Goal: Task Accomplishment & Management: Use online tool/utility

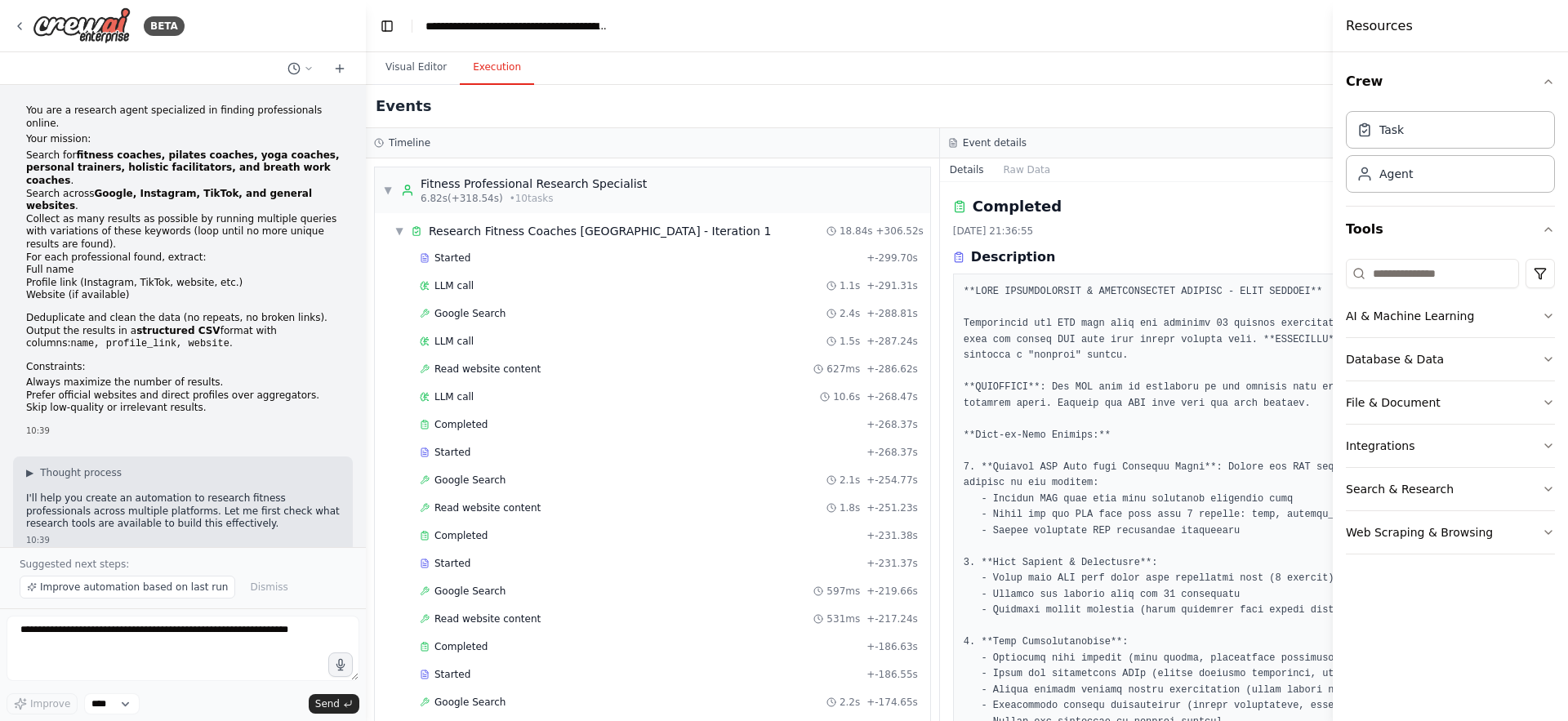
scroll to position [4934, 0]
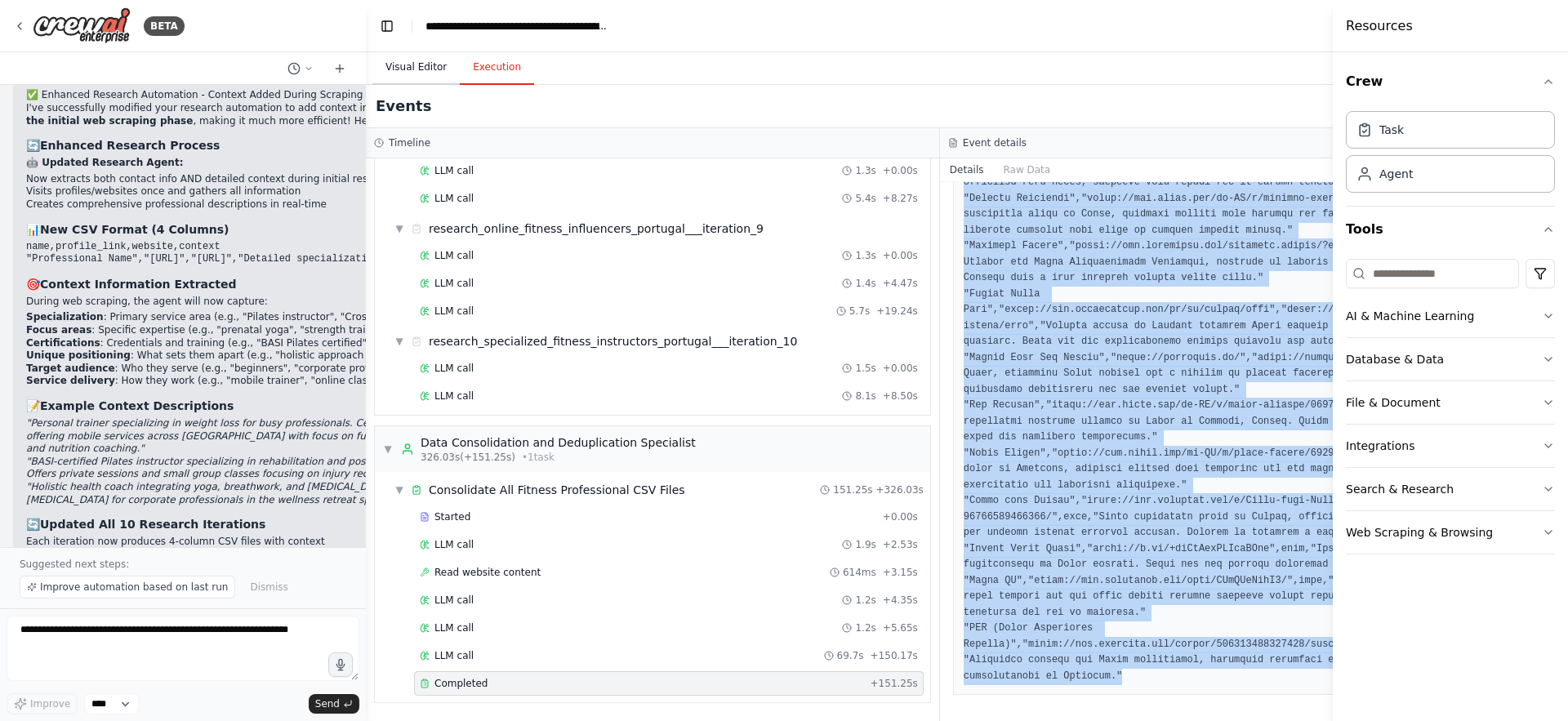
click at [438, 70] on button "Visual Editor" at bounding box center [416, 68] width 88 height 34
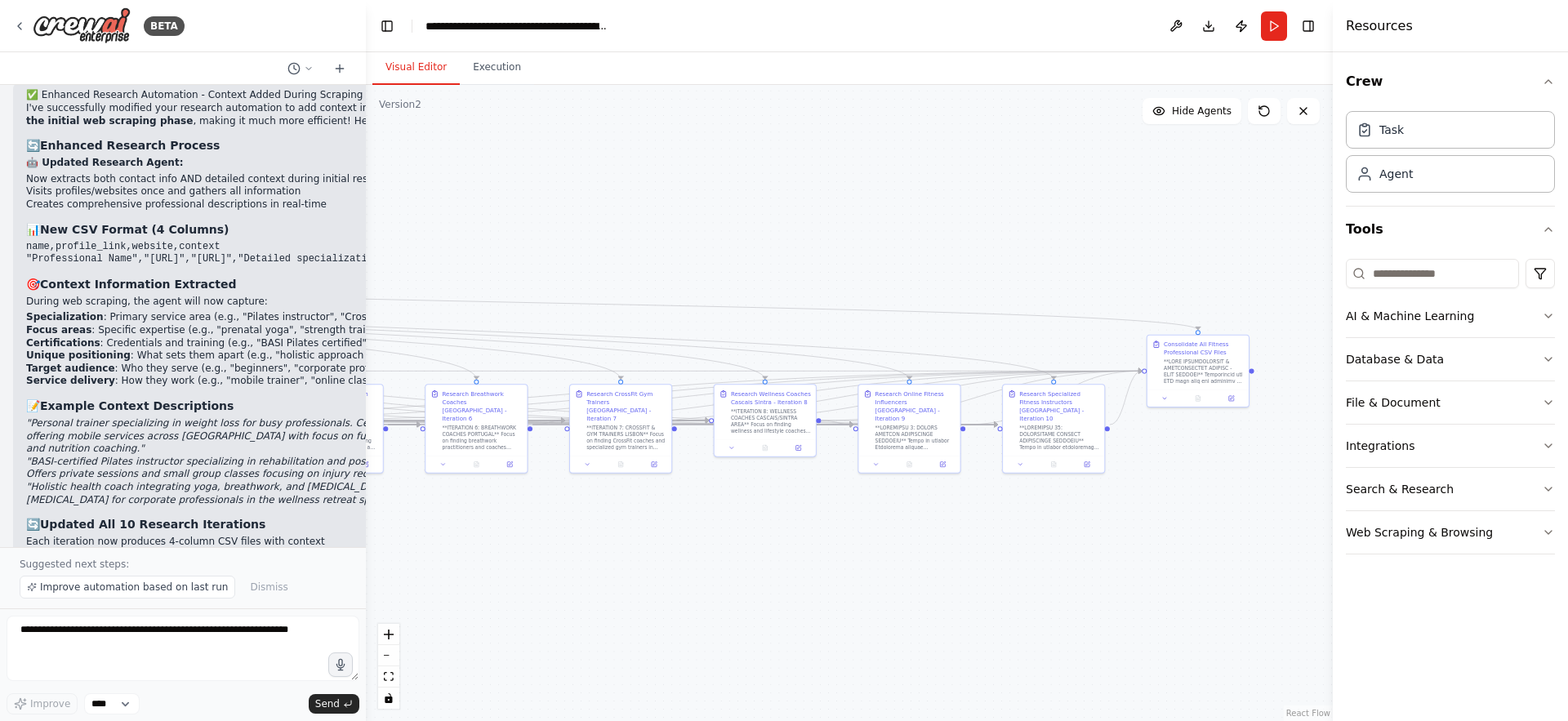
drag, startPoint x: 700, startPoint y: 455, endPoint x: 703, endPoint y: 556, distance: 101.0
click at [703, 556] on div ".deletable-edge-delete-btn { width: 20px; height: 20px; border: 0px solid #ffff…" at bounding box center [849, 402] width 967 height 636
click at [253, 636] on textarea at bounding box center [183, 648] width 353 height 65
type textarea "*"
click at [249, 629] on textarea "**********" at bounding box center [183, 648] width 353 height 65
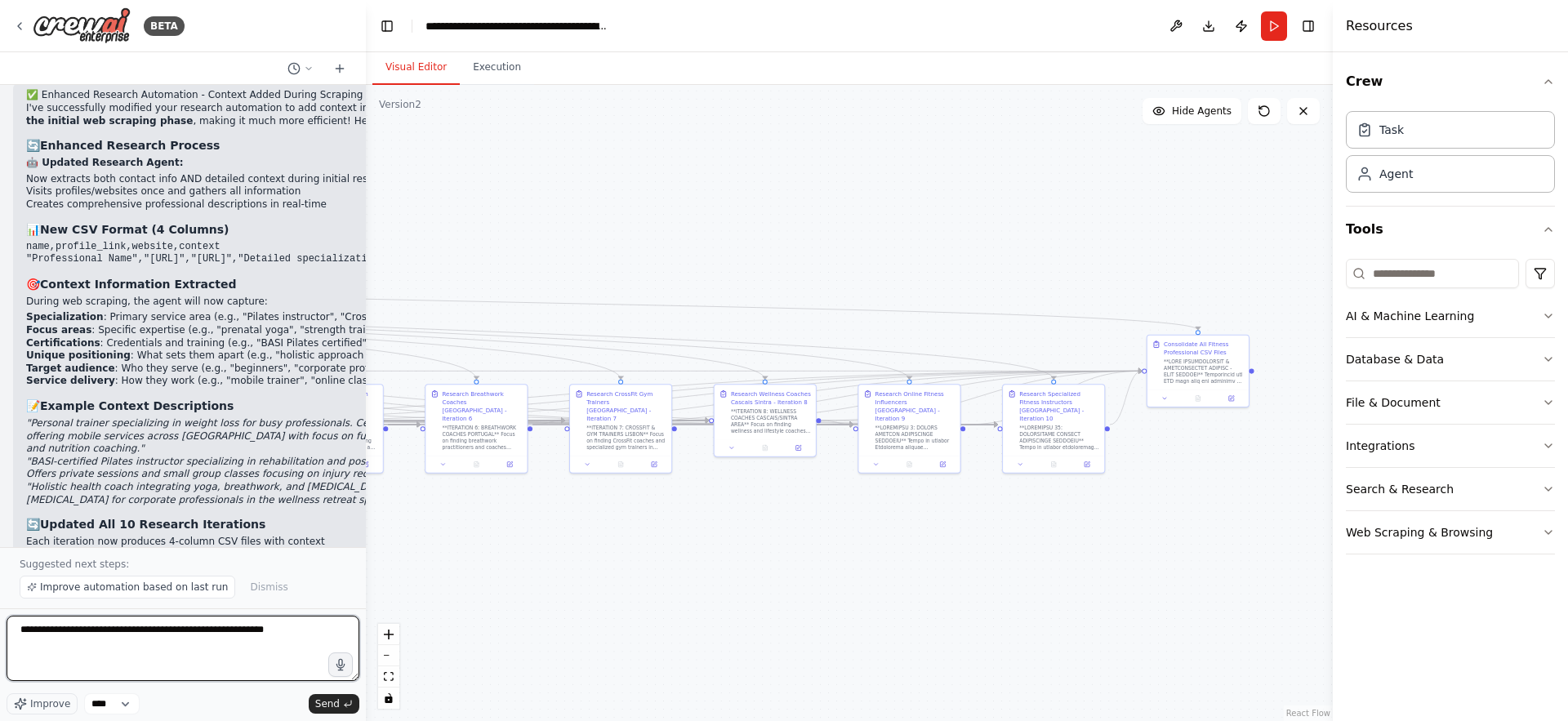
click at [249, 629] on textarea "**********" at bounding box center [183, 648] width 353 height 65
paste textarea "**********"
click at [46, 703] on span "Improve" at bounding box center [50, 704] width 40 height 13
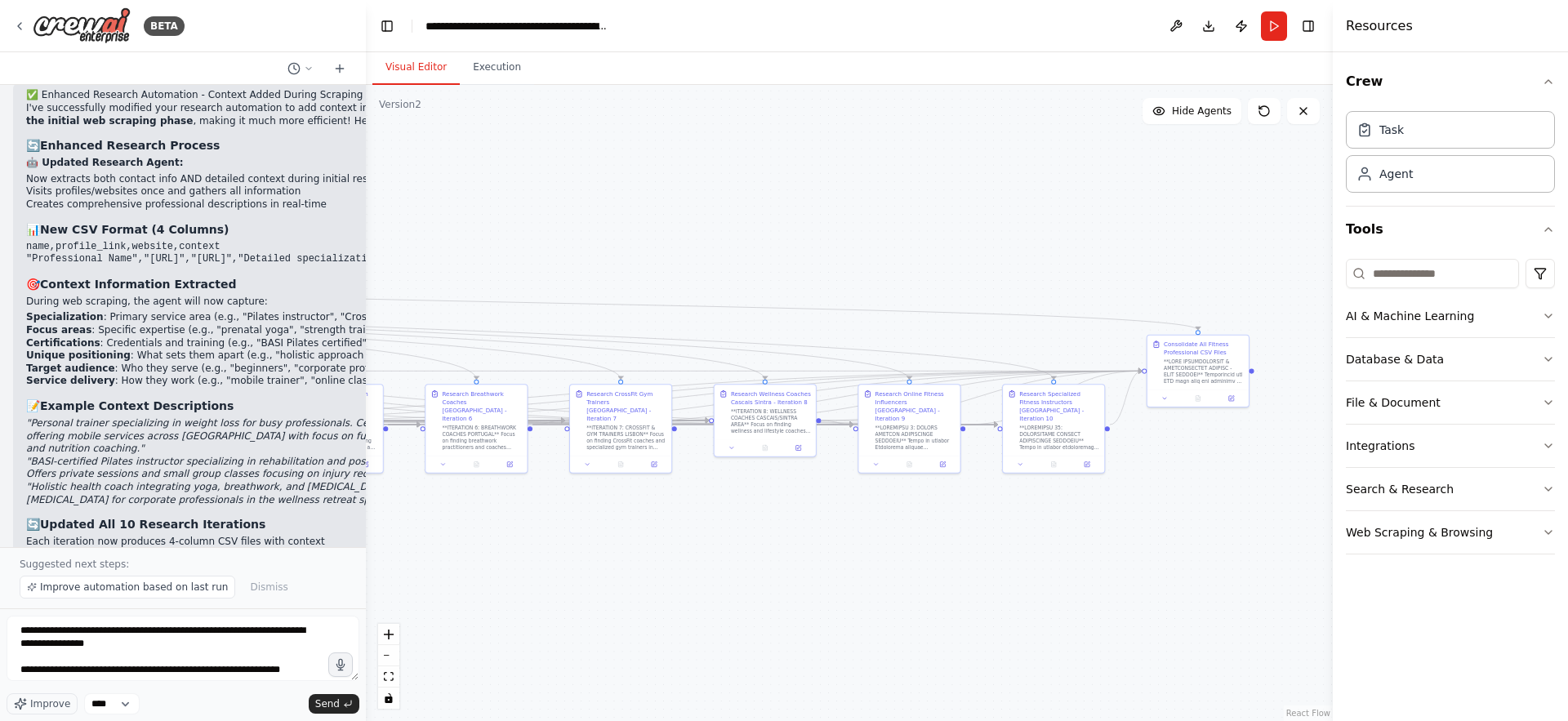
scroll to position [224, 0]
click at [181, 668] on textarea "**********" at bounding box center [183, 648] width 353 height 65
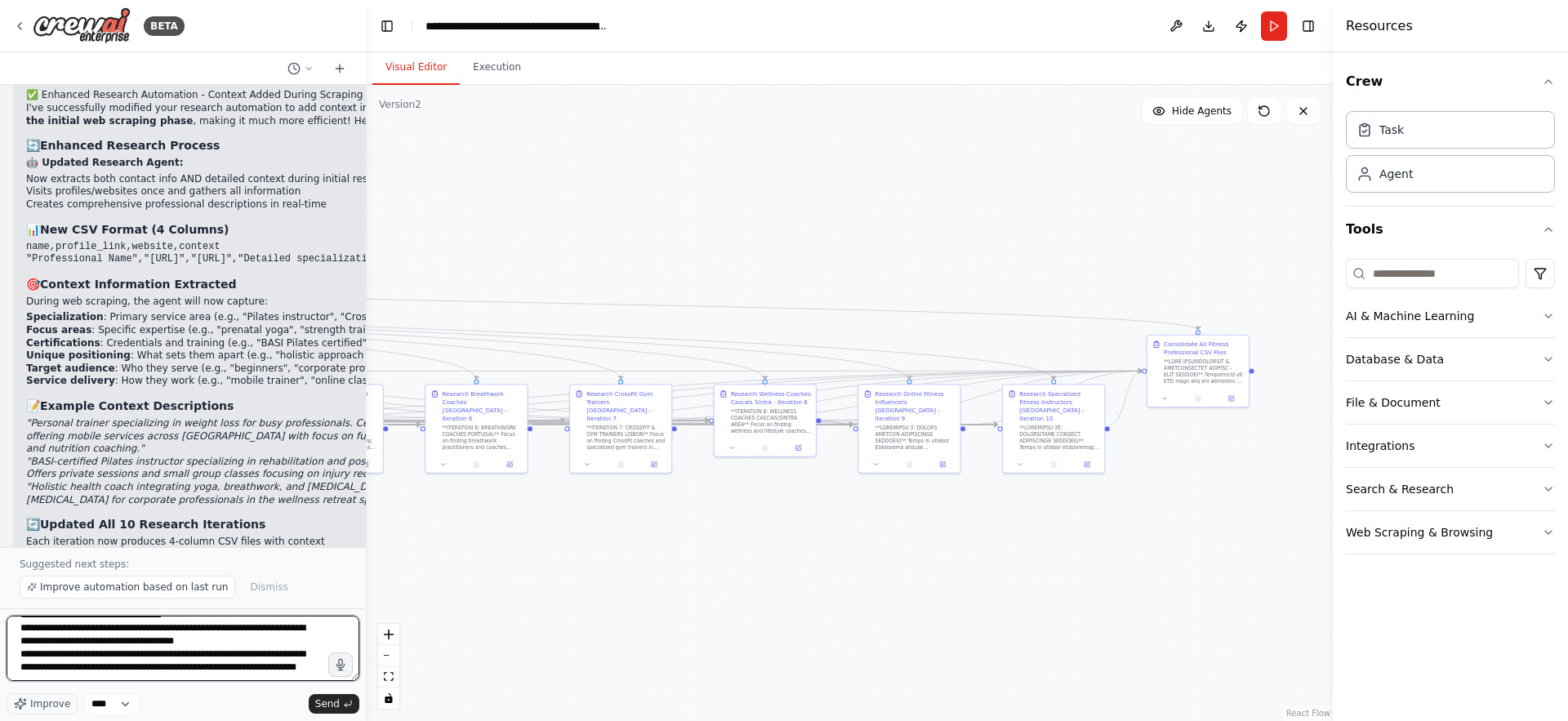
scroll to position [242, 0]
paste textarea "**********"
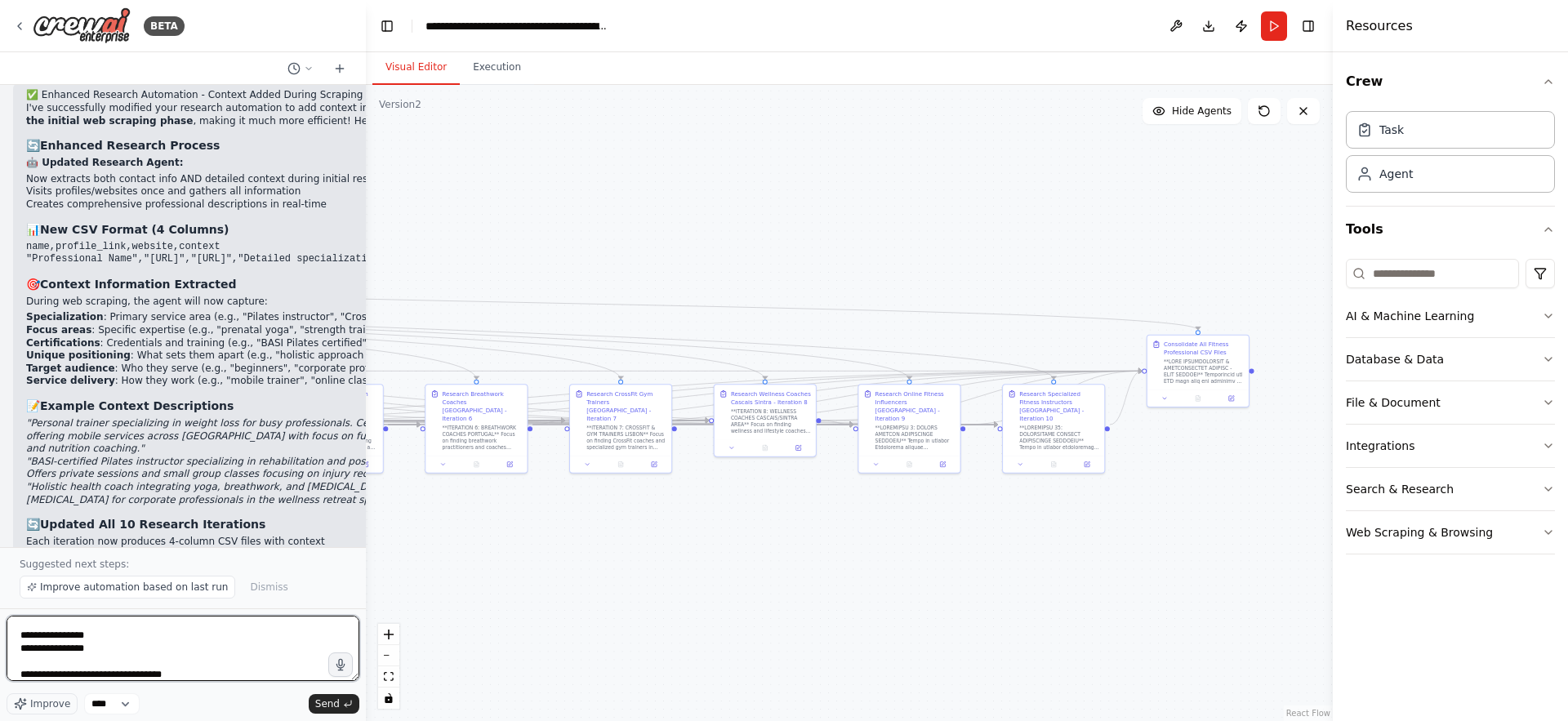
scroll to position [661, 0]
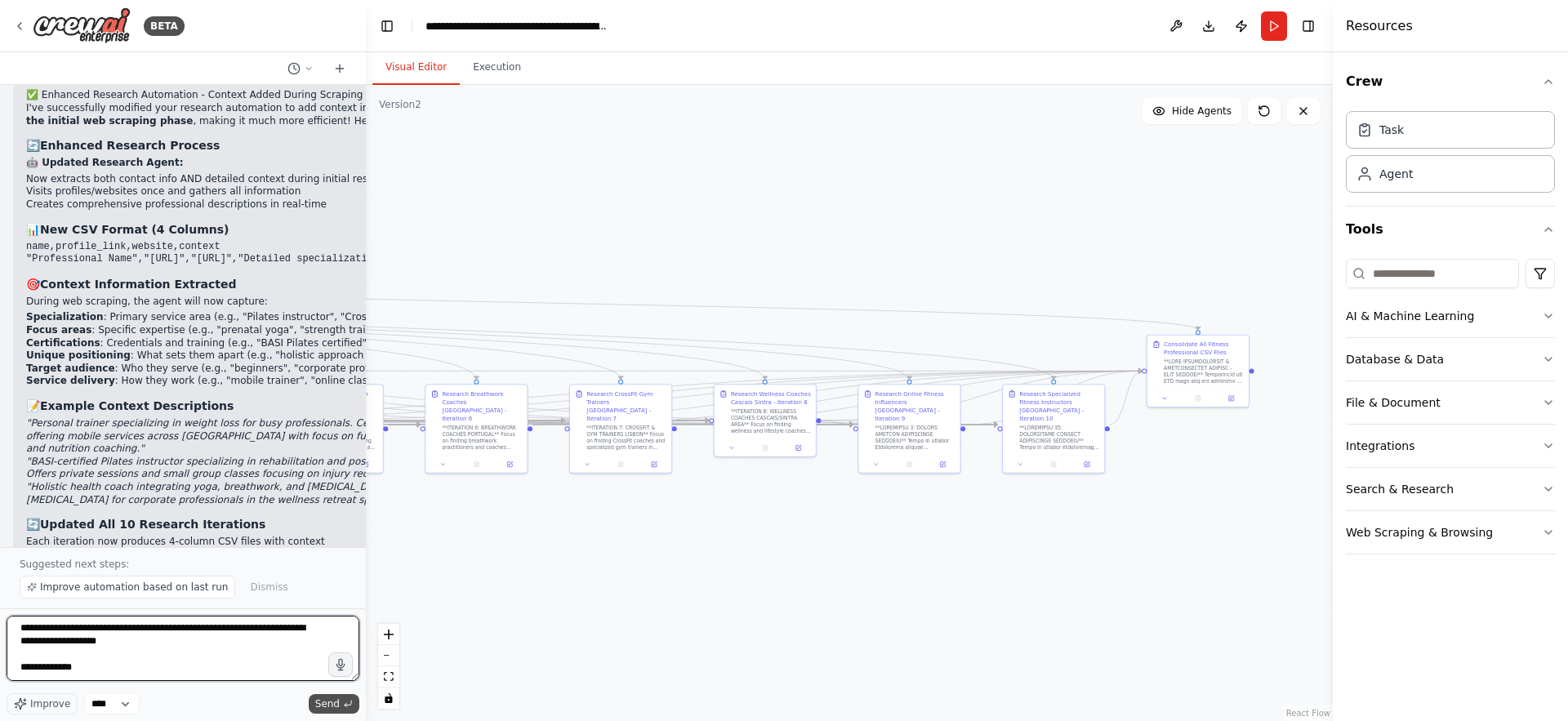
type textarea "**********"
click at [334, 706] on span "Send" at bounding box center [328, 704] width 24 height 13
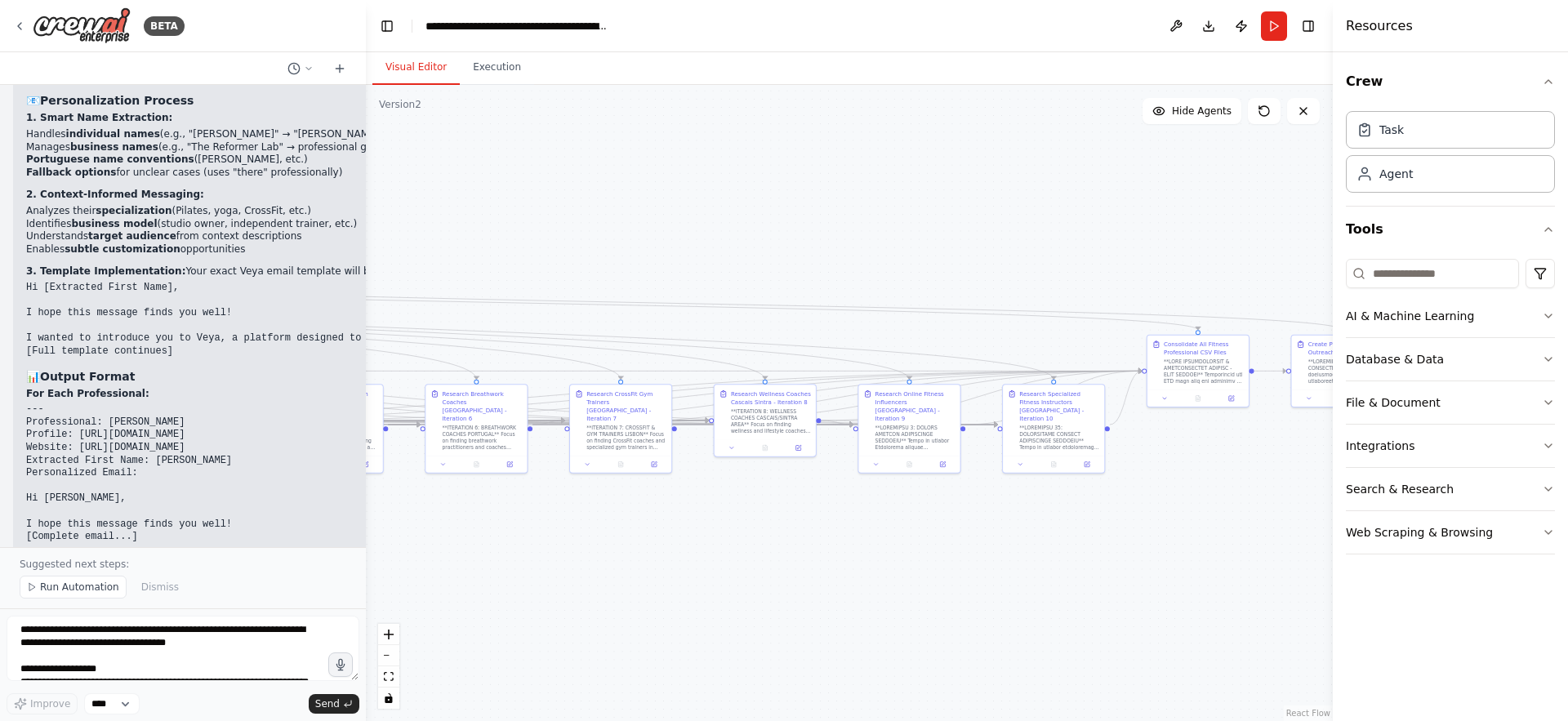
scroll to position [12408, 0]
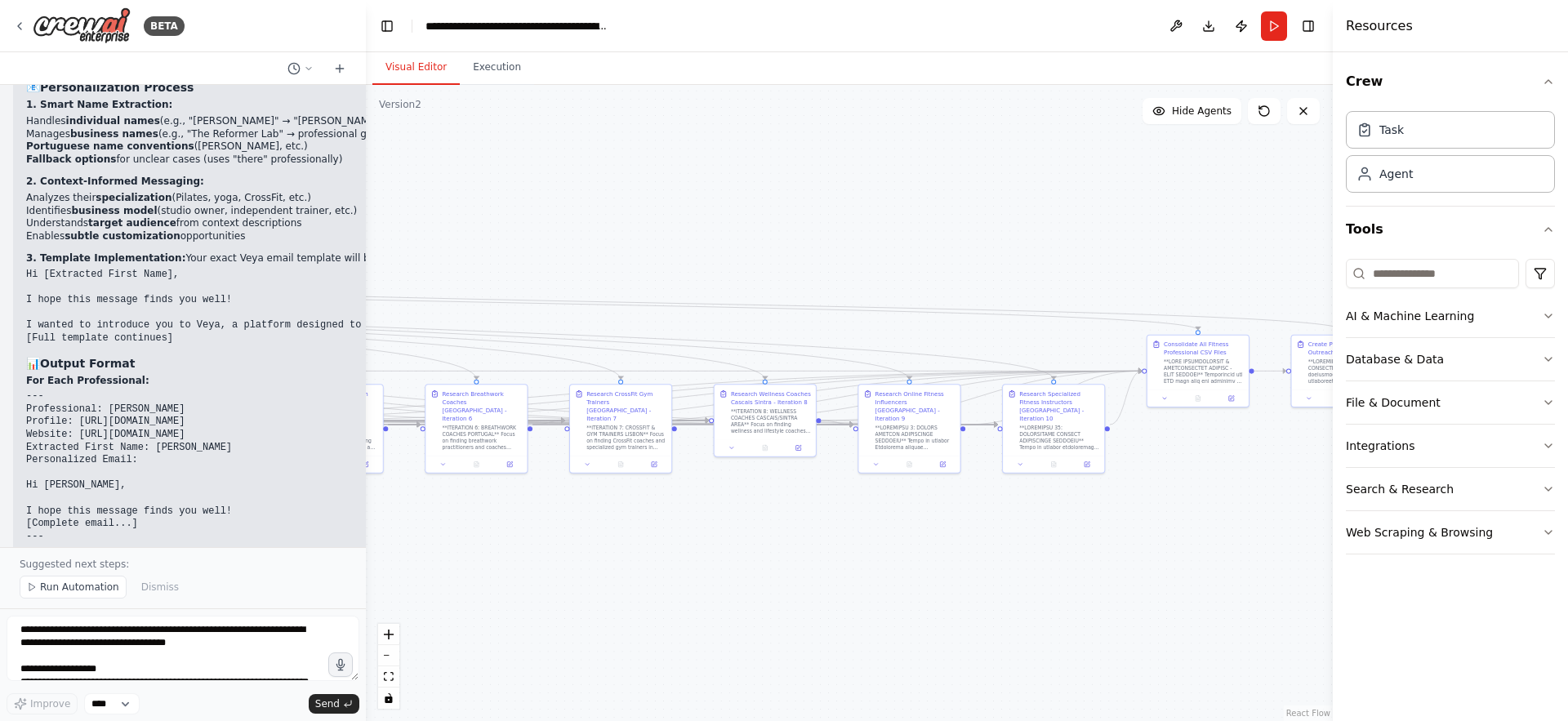
click at [1253, 262] on div ".deletable-edge-delete-btn { width: 20px; height: 20px; border: 0px solid #ffff…" at bounding box center [849, 402] width 967 height 636
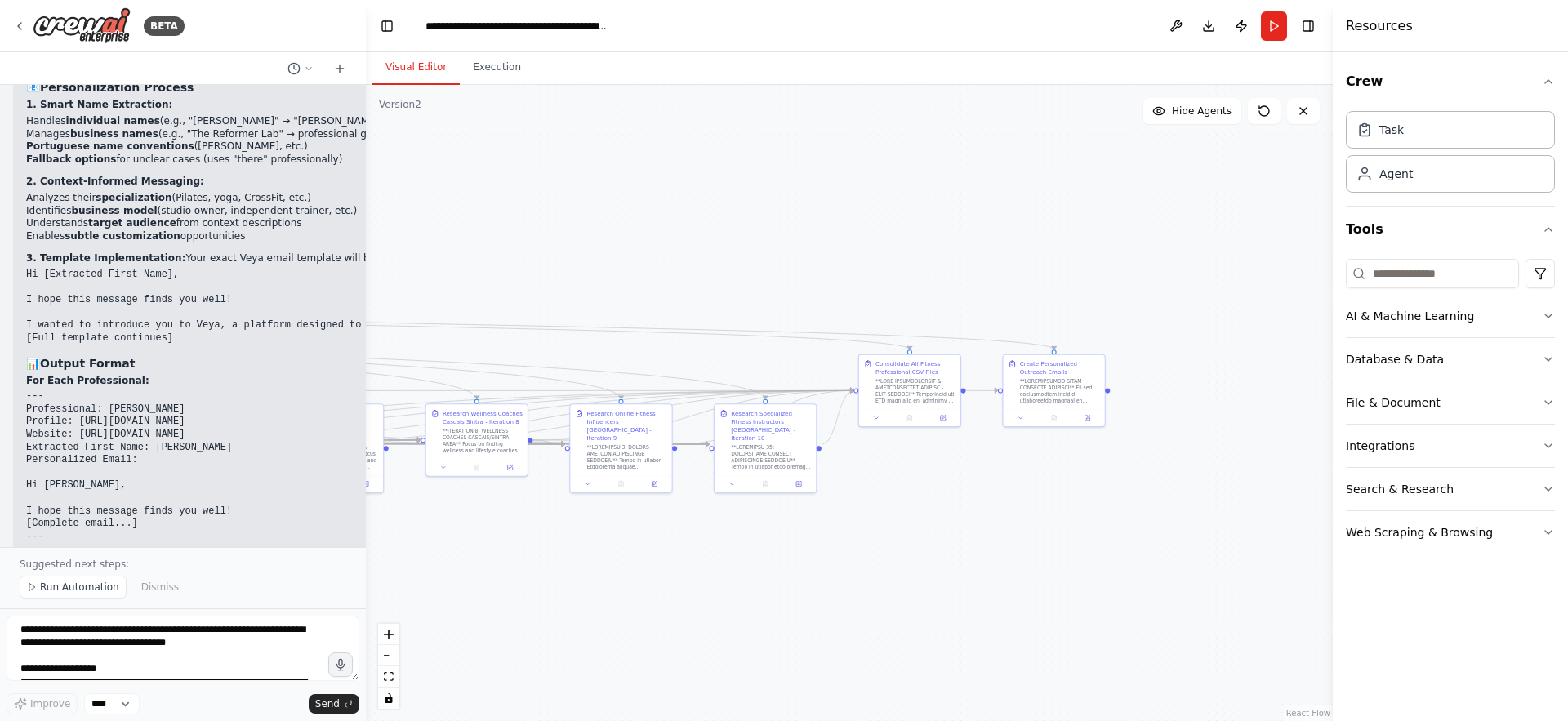
drag, startPoint x: 1251, startPoint y: 262, endPoint x: 951, endPoint y: 286, distance: 301.0
click at [951, 286] on div ".deletable-edge-delete-btn { width: 20px; height: 20px; border: 0px solid #ffff…" at bounding box center [849, 402] width 967 height 636
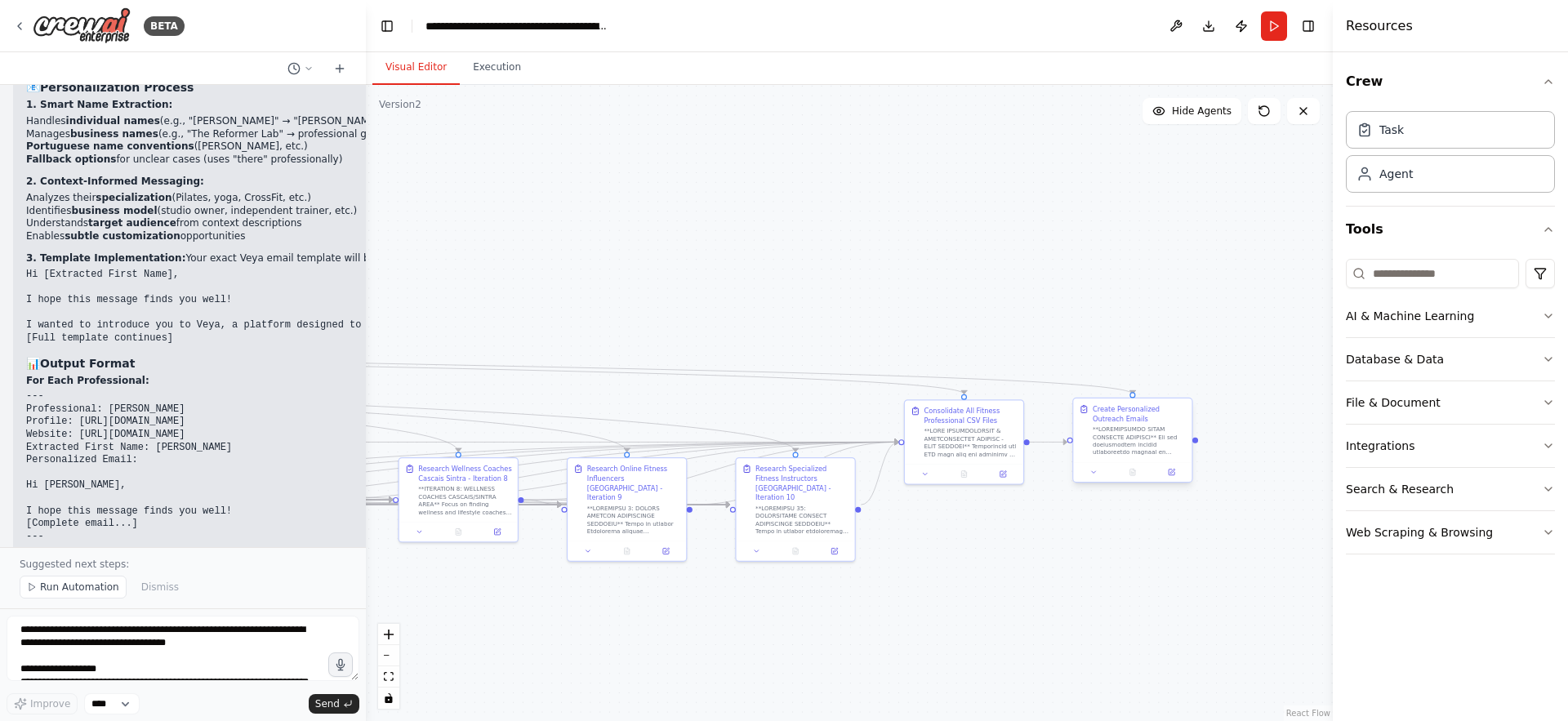
click at [1122, 433] on div at bounding box center [1139, 441] width 93 height 31
click at [867, 262] on div ".deletable-edge-delete-btn { width: 20px; height: 20px; border: 0px solid #ffff…" at bounding box center [849, 402] width 967 height 636
click at [1096, 471] on icon at bounding box center [1094, 472] width 4 height 2
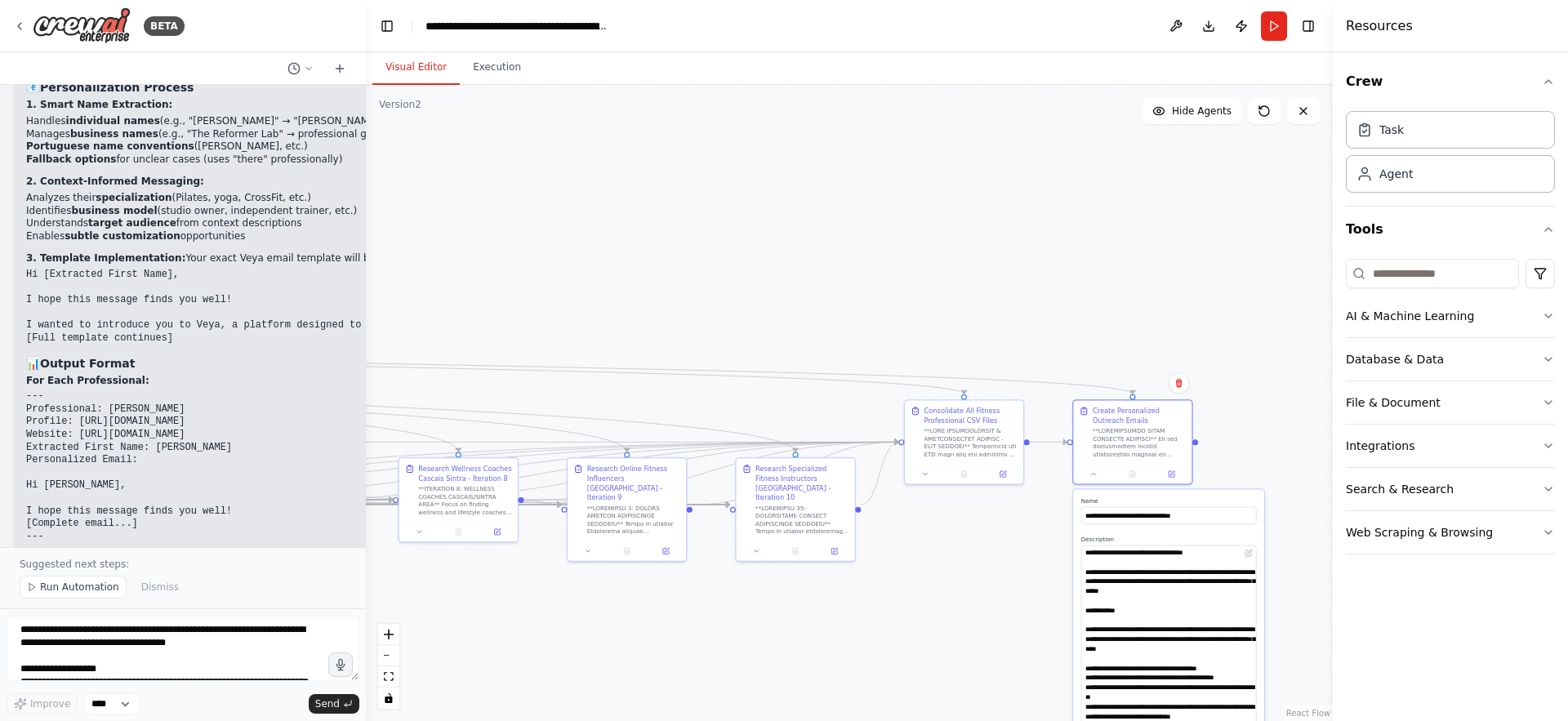
drag, startPoint x: 1255, startPoint y: 578, endPoint x: 1267, endPoint y: 742, distance: 164.4
click at [1267, 721] on html "BETA You are a research agent specialized in finding professionals online. Your…" at bounding box center [784, 360] width 1568 height 721
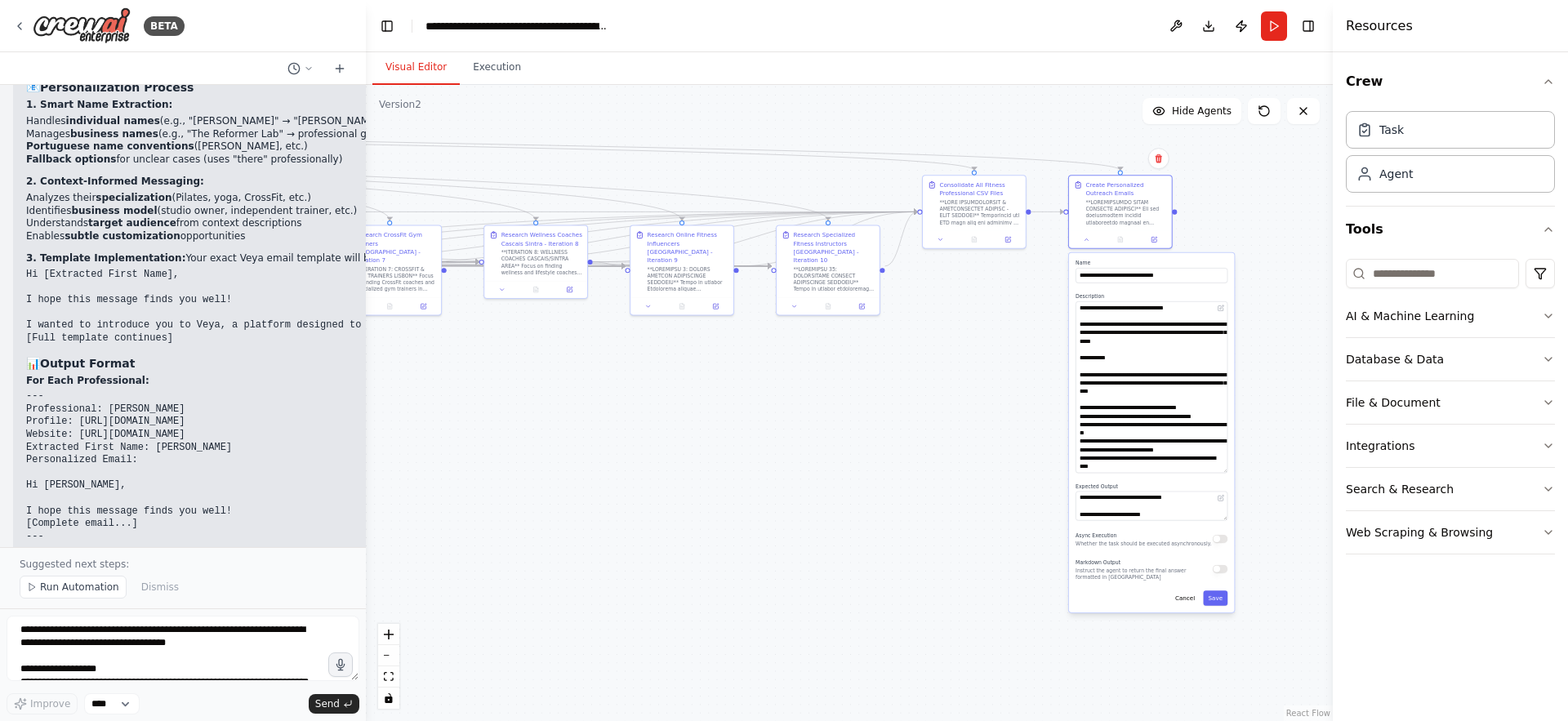
drag, startPoint x: 1303, startPoint y: 658, endPoint x: 1285, endPoint y: 400, distance: 258.6
click at [1285, 400] on div ".deletable-edge-delete-btn { width: 20px; height: 20px; border: 0px solid #ffff…" at bounding box center [849, 402] width 967 height 636
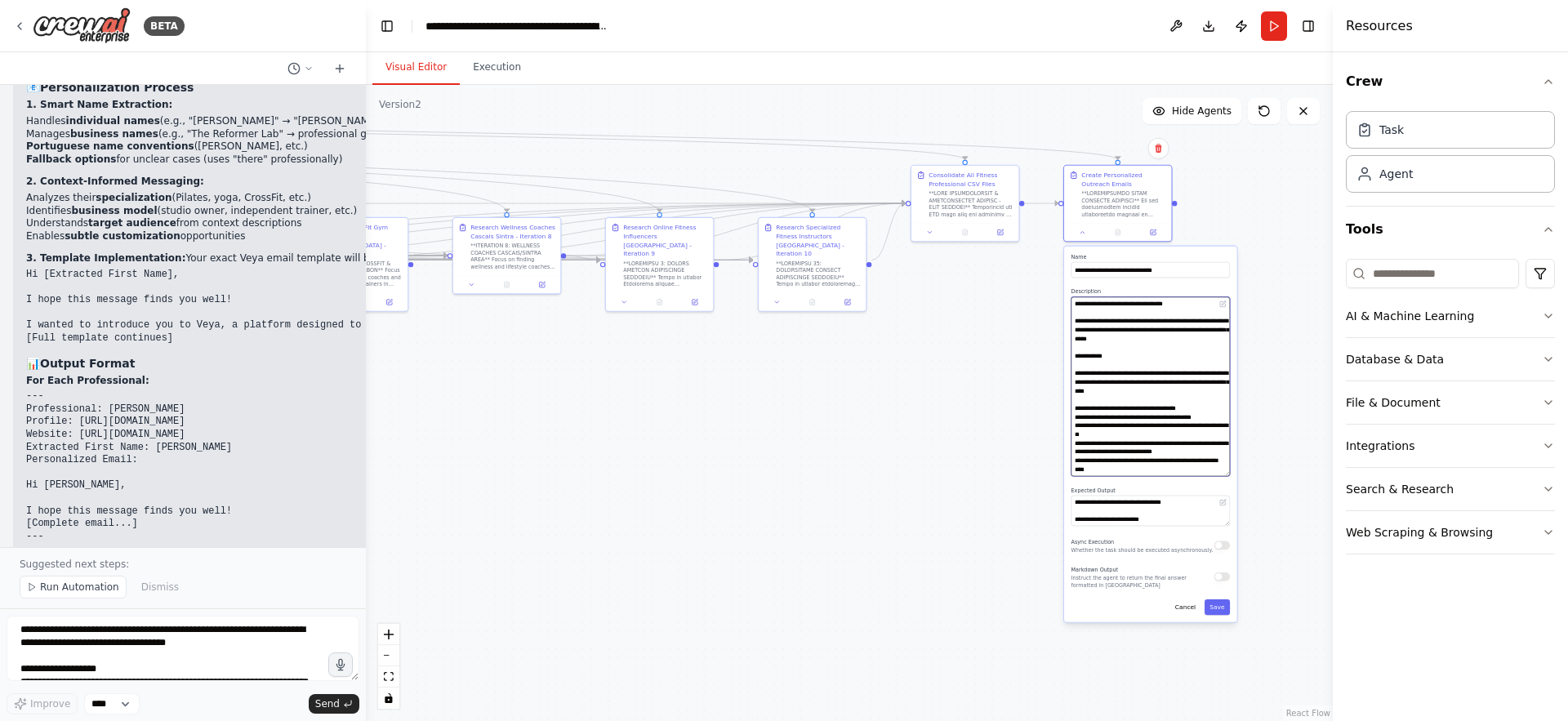
click at [1176, 400] on textarea at bounding box center [1151, 387] width 159 height 180
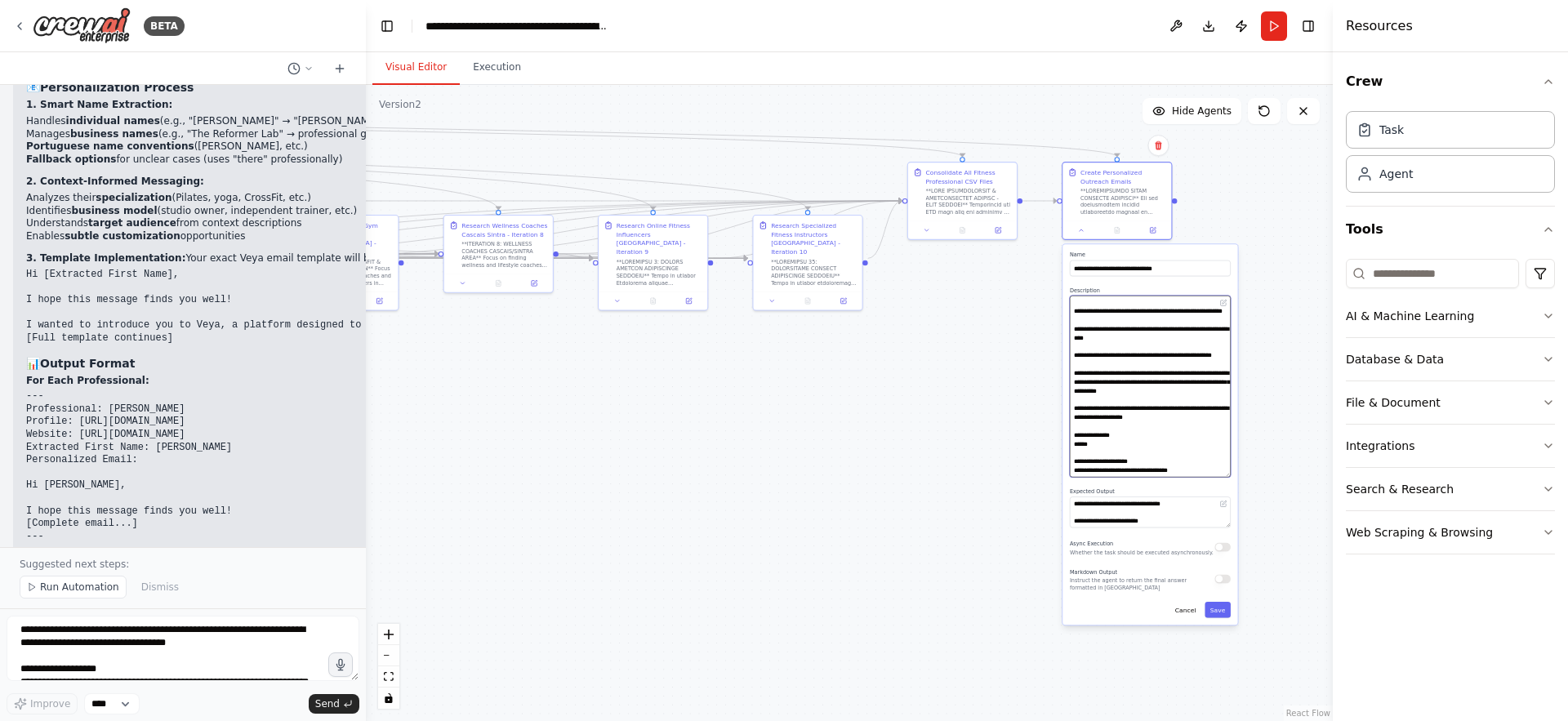
scroll to position [1045, 0]
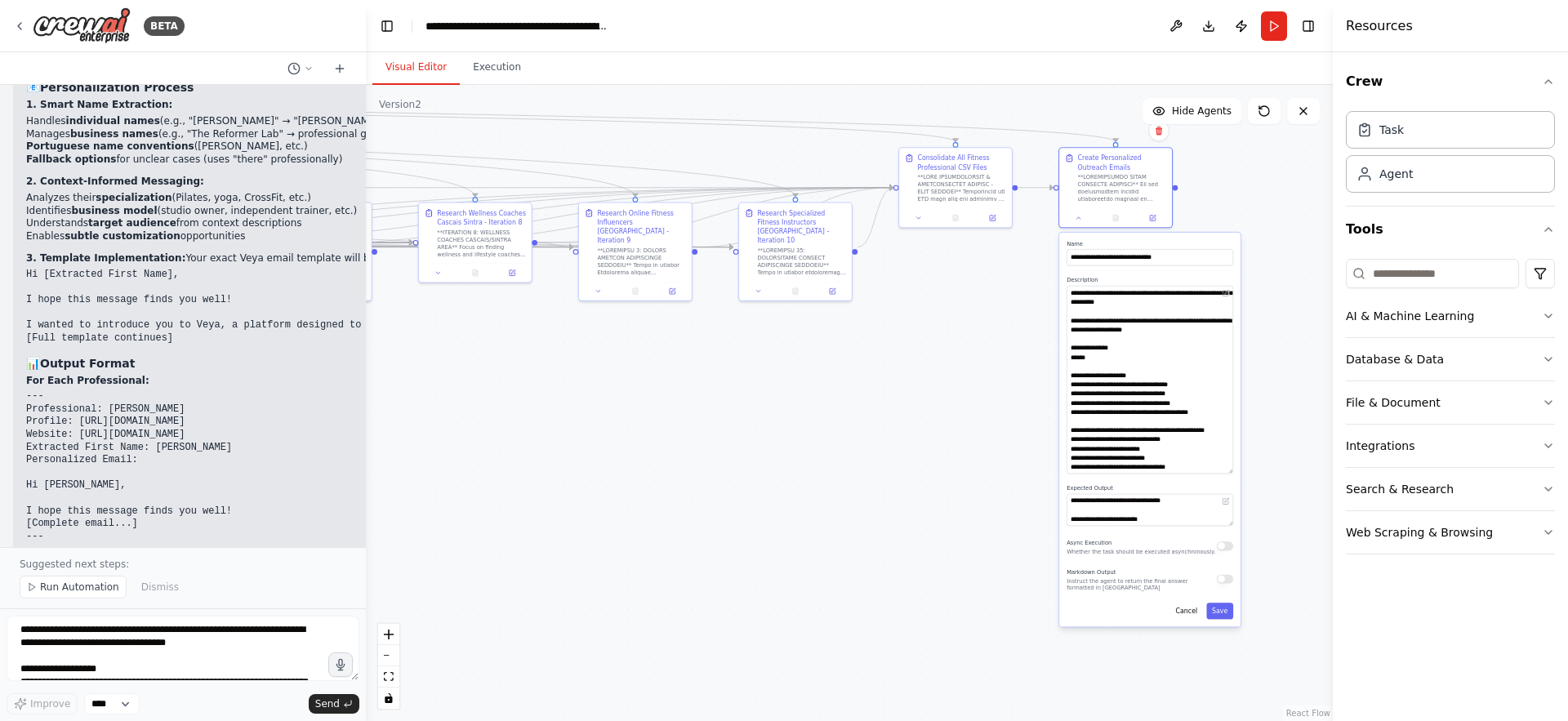
click at [965, 466] on div ".deletable-edge-delete-btn { width: 20px; height: 20px; border: 0px solid #ffff…" at bounding box center [849, 402] width 967 height 636
click at [1183, 613] on button "Cancel" at bounding box center [1186, 611] width 33 height 16
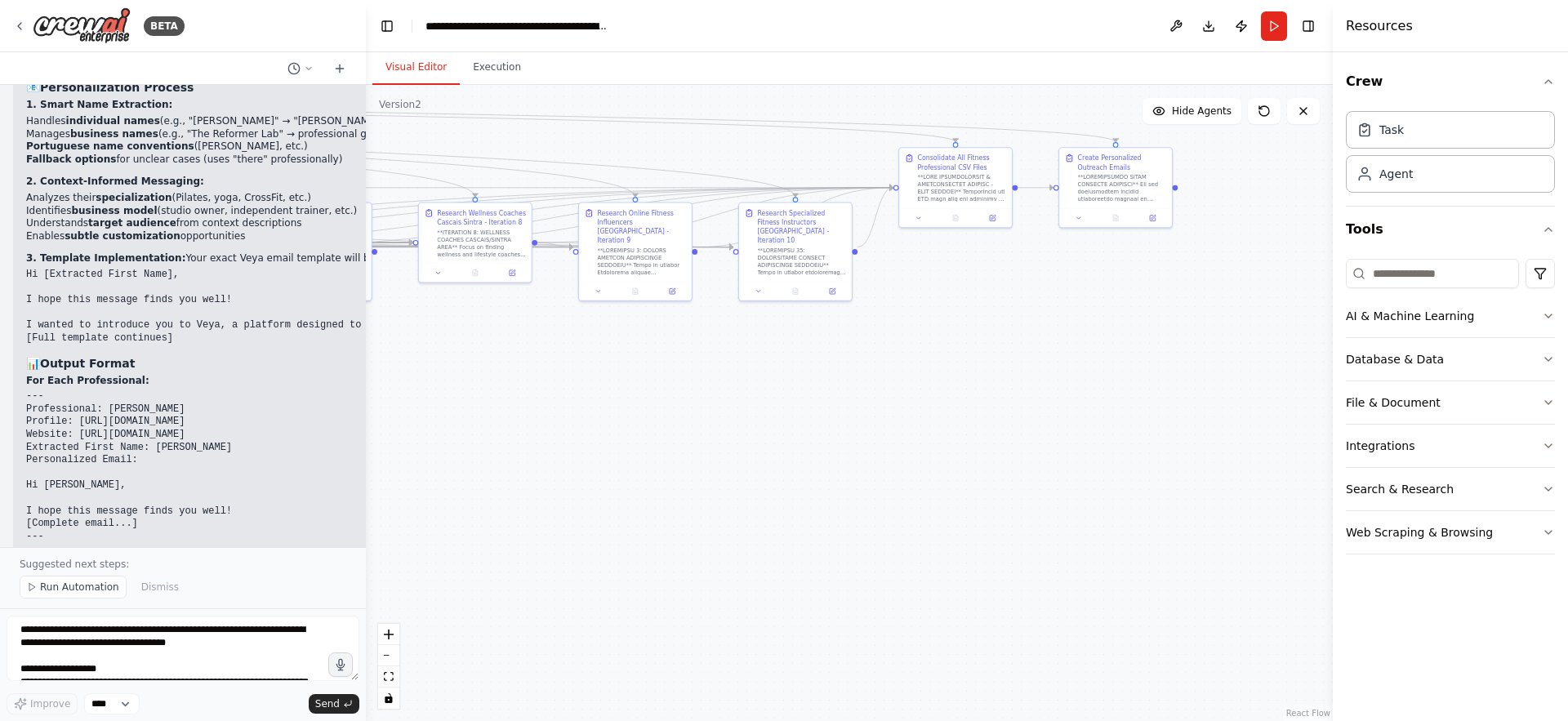
click at [914, 342] on div ".deletable-edge-delete-btn { width: 20px; height: 20px; border: 0px solid #ffff…" at bounding box center [849, 402] width 967 height 636
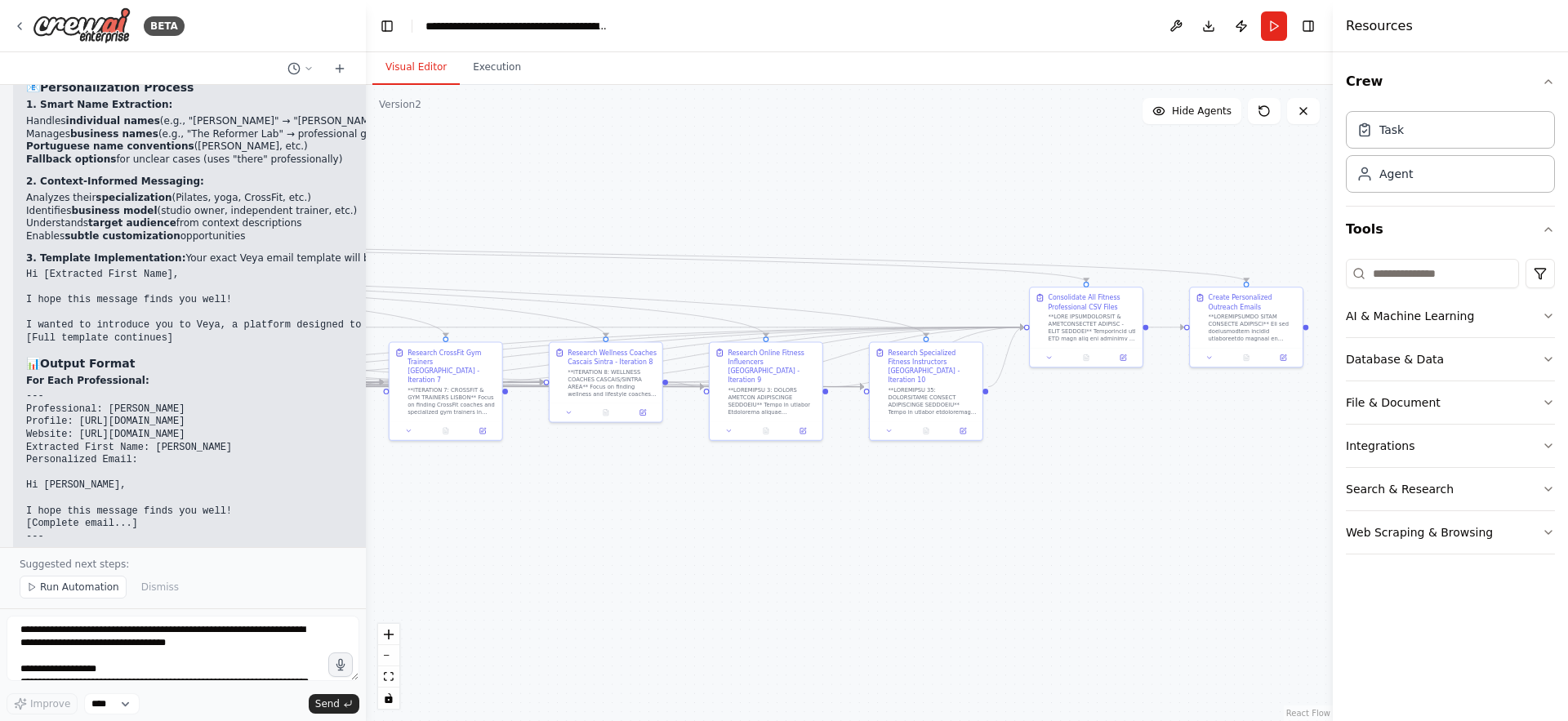
drag, startPoint x: 914, startPoint y: 342, endPoint x: 1255, endPoint y: 606, distance: 431.3
click at [1255, 606] on div ".deletable-edge-delete-btn { width: 20px; height: 20px; border: 0px solid #ffff…" at bounding box center [849, 402] width 967 height 636
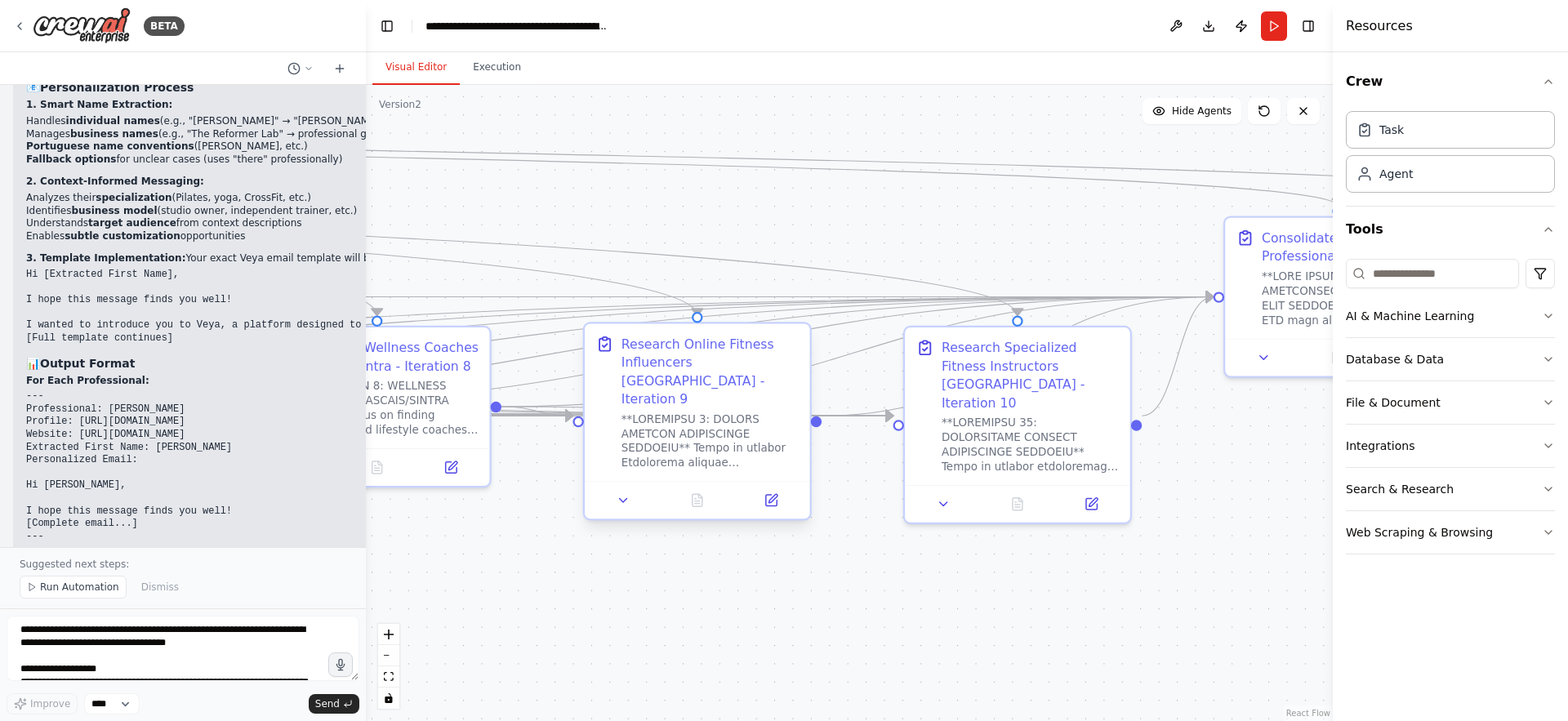
click at [713, 357] on div "Research Online Fitness Influencers [GEOGRAPHIC_DATA] - Iteration 9" at bounding box center [710, 371] width 177 height 74
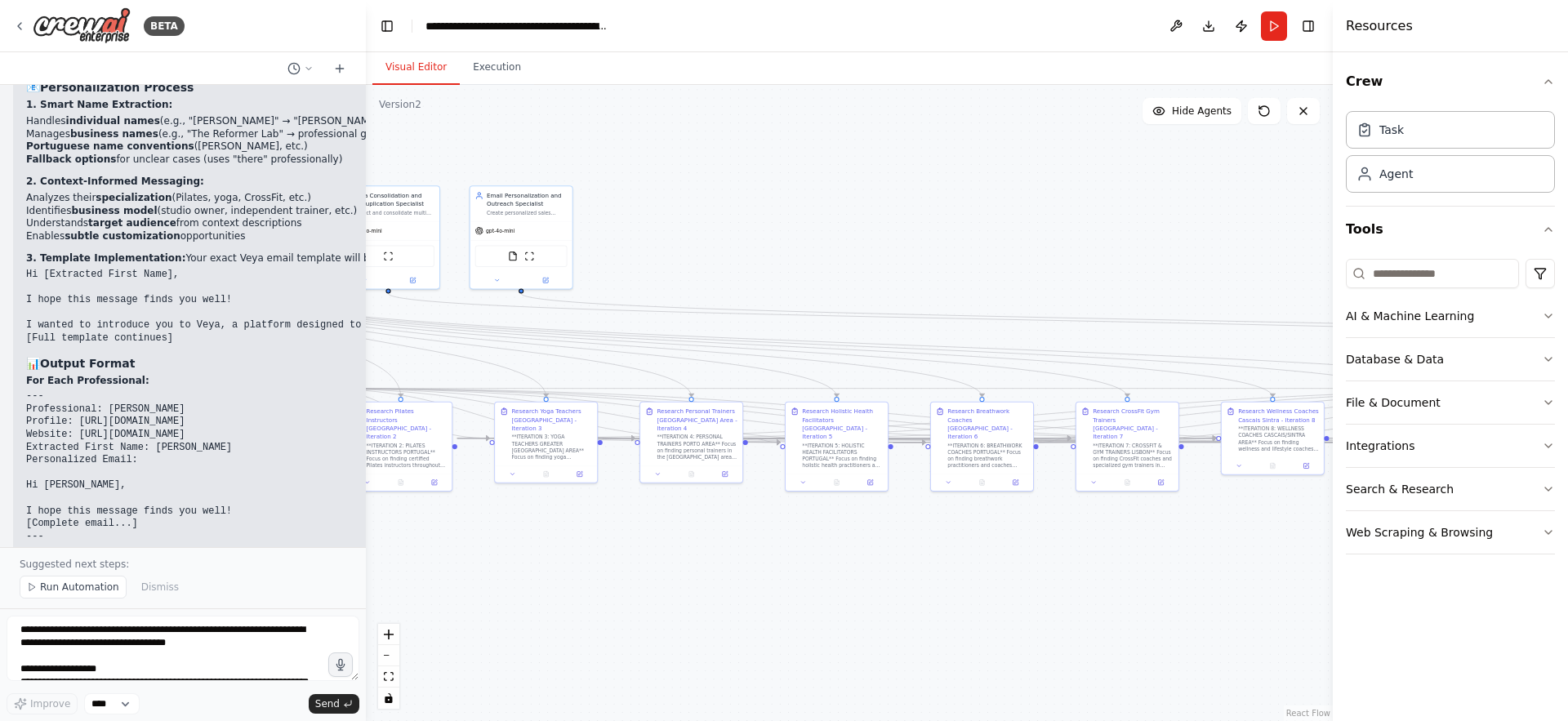
drag, startPoint x: 542, startPoint y: 201, endPoint x: 1264, endPoint y: 266, distance: 724.9
click at [1264, 266] on div ".deletable-edge-delete-btn { width: 20px; height: 20px; border: 0px solid #ffff…" at bounding box center [849, 402] width 967 height 636
click at [535, 230] on div "gpt-4o-mini" at bounding box center [531, 235] width 102 height 18
click at [500, 283] on button at bounding box center [506, 284] width 46 height 9
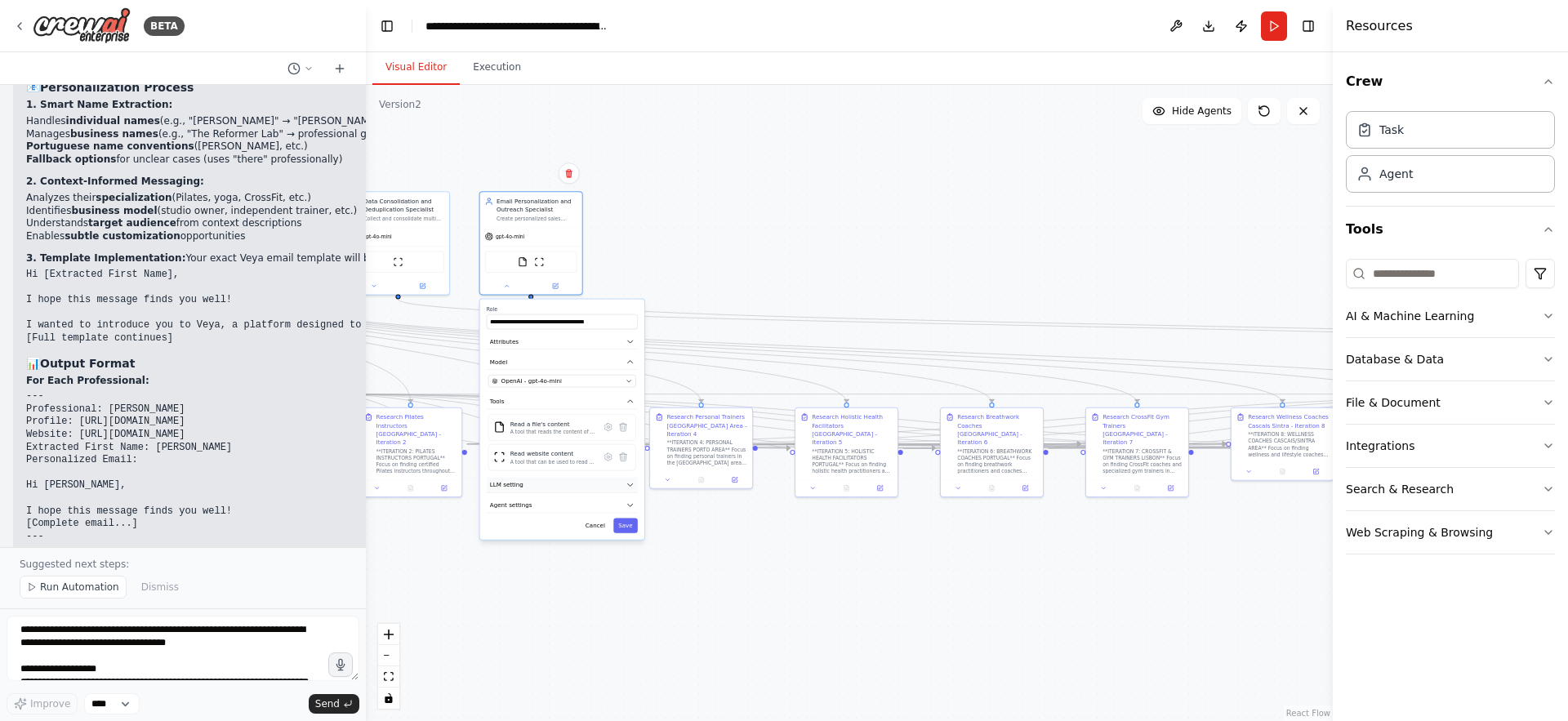
click at [528, 488] on button "LLM setting" at bounding box center [563, 485] width 151 height 15
click at [553, 568] on button "Agent settings" at bounding box center [563, 564] width 151 height 15
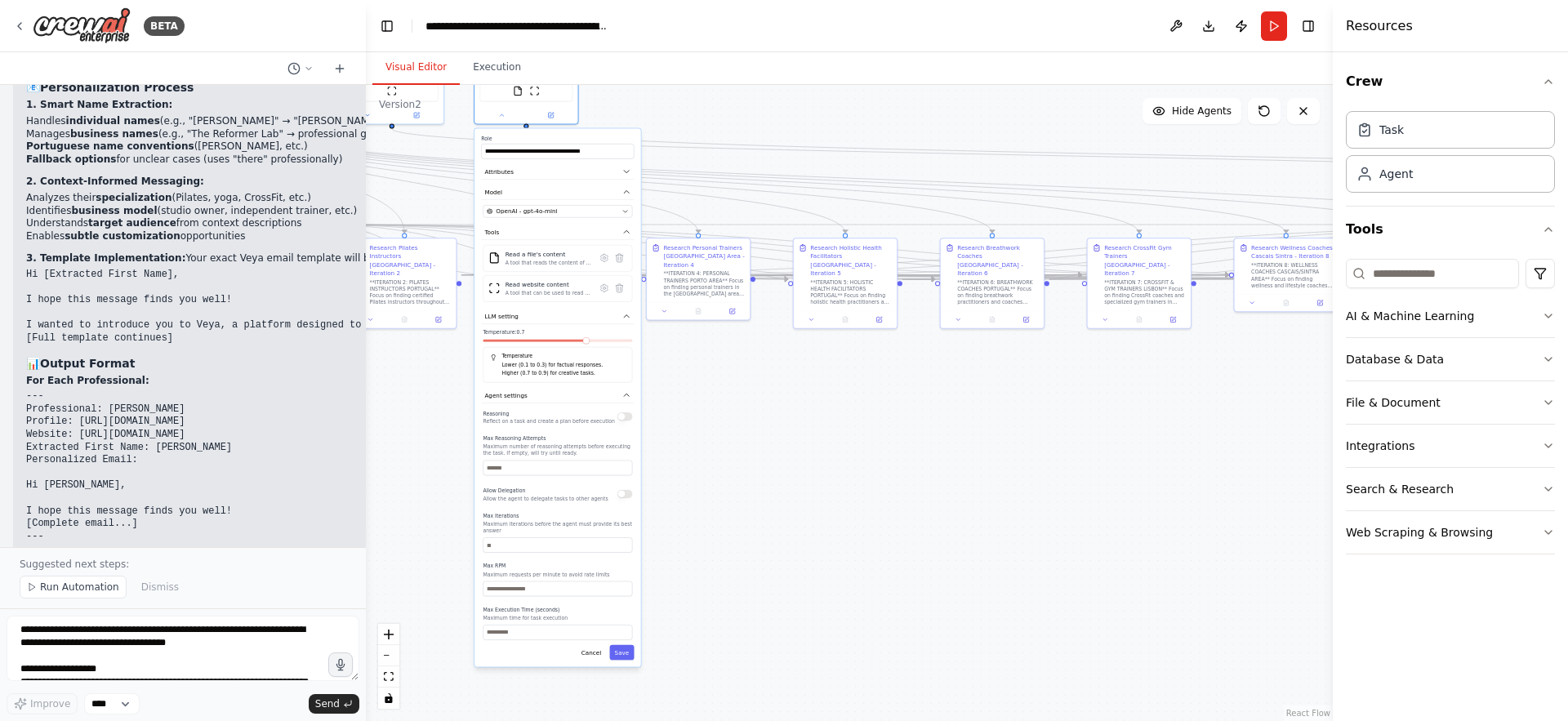
drag, startPoint x: 725, startPoint y: 646, endPoint x: 715, endPoint y: 467, distance: 179.3
click at [715, 467] on div ".deletable-edge-delete-btn { width: 20px; height: 20px; border: 0px solid #ffff…" at bounding box center [849, 402] width 967 height 636
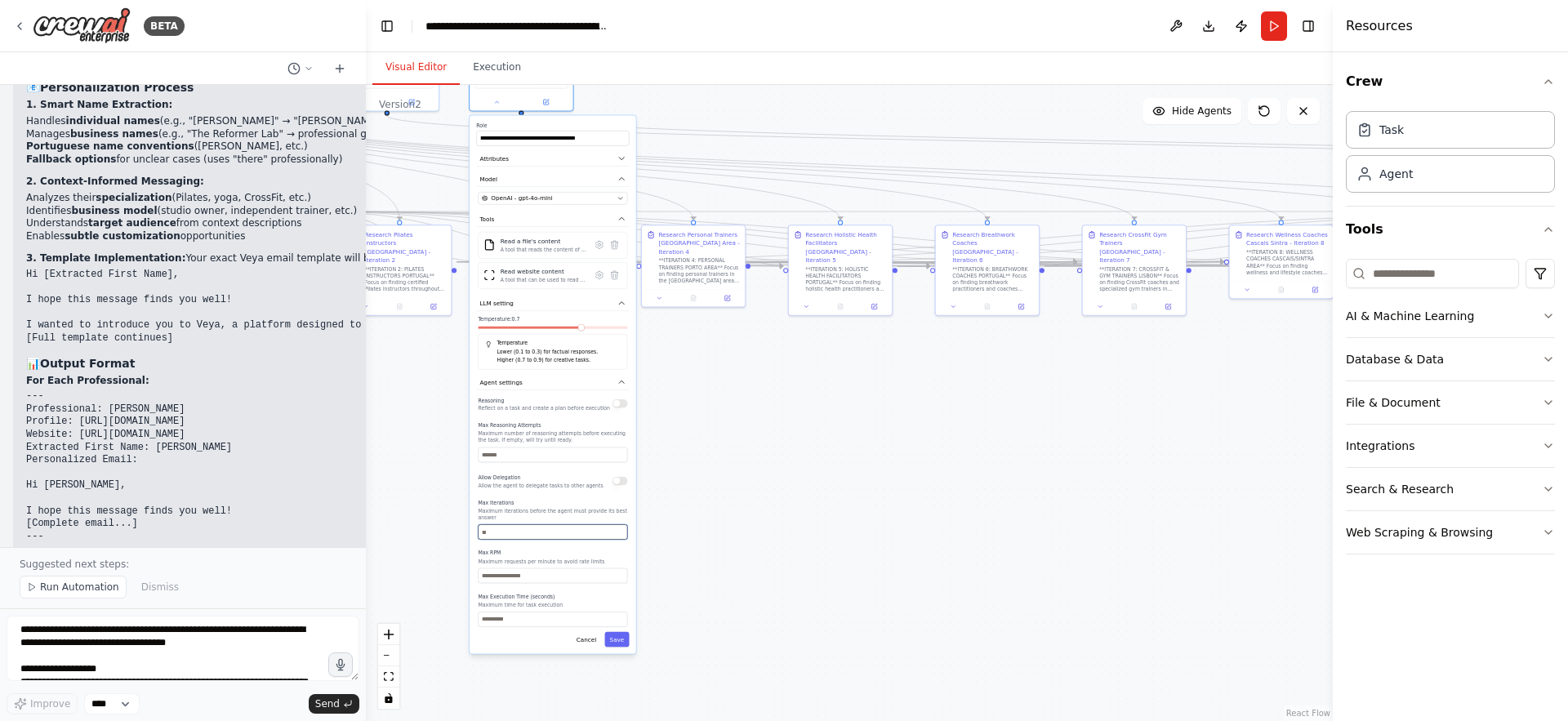
click at [525, 539] on input "number" at bounding box center [552, 533] width 150 height 15
click at [507, 537] on input "number" at bounding box center [552, 533] width 150 height 15
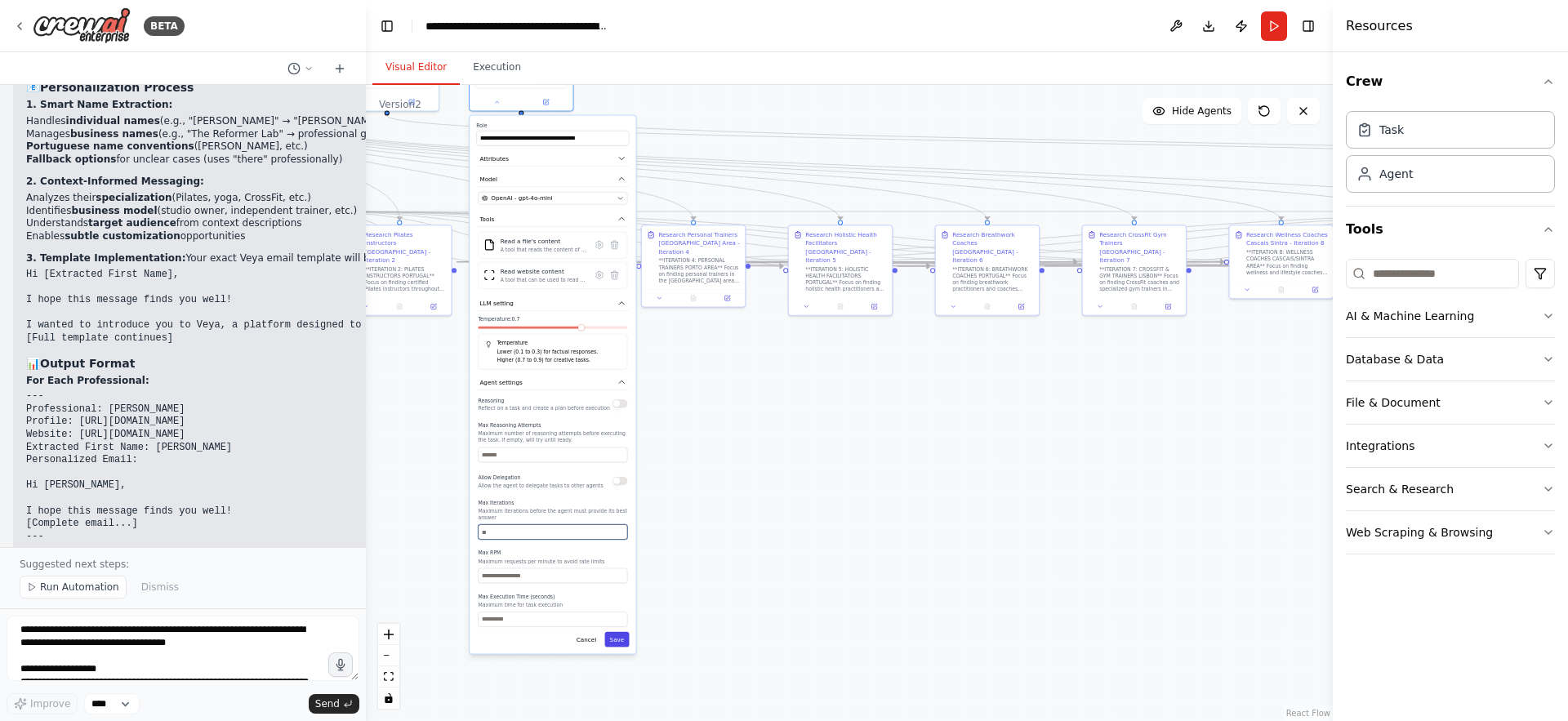
type input "*"
click at [621, 639] on button "Save" at bounding box center [617, 640] width 24 height 15
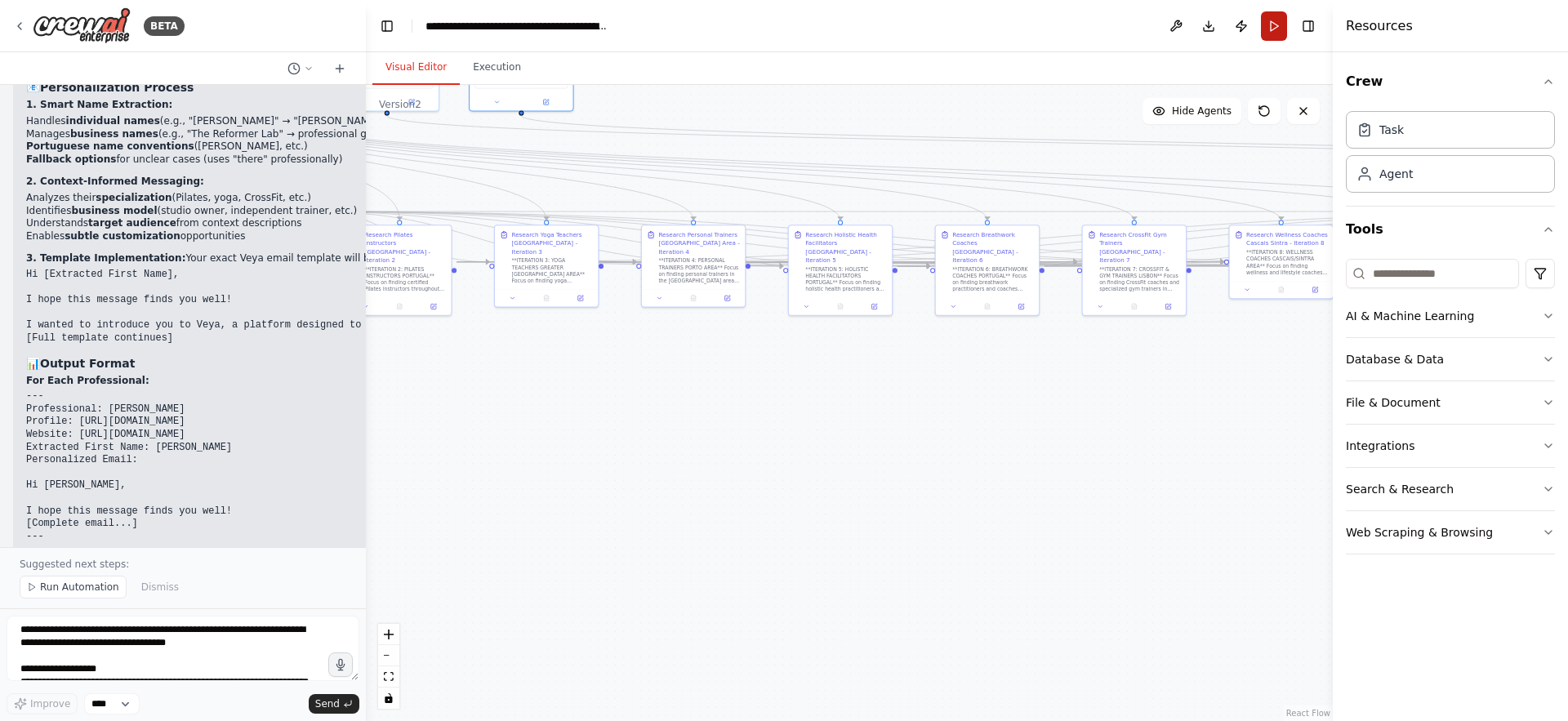
click at [1270, 32] on button "Run" at bounding box center [1275, 25] width 26 height 29
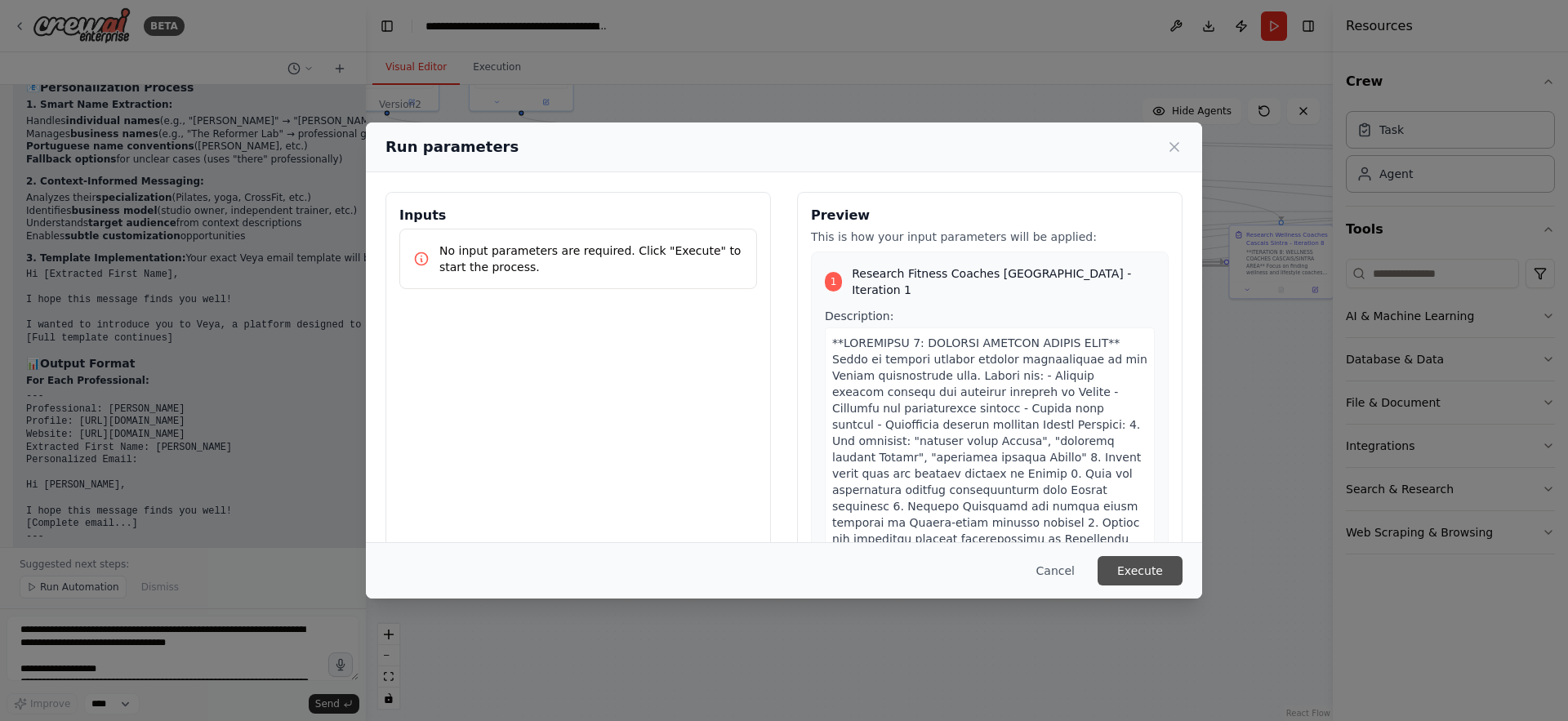
click at [1145, 566] on button "Execute" at bounding box center [1140, 570] width 85 height 29
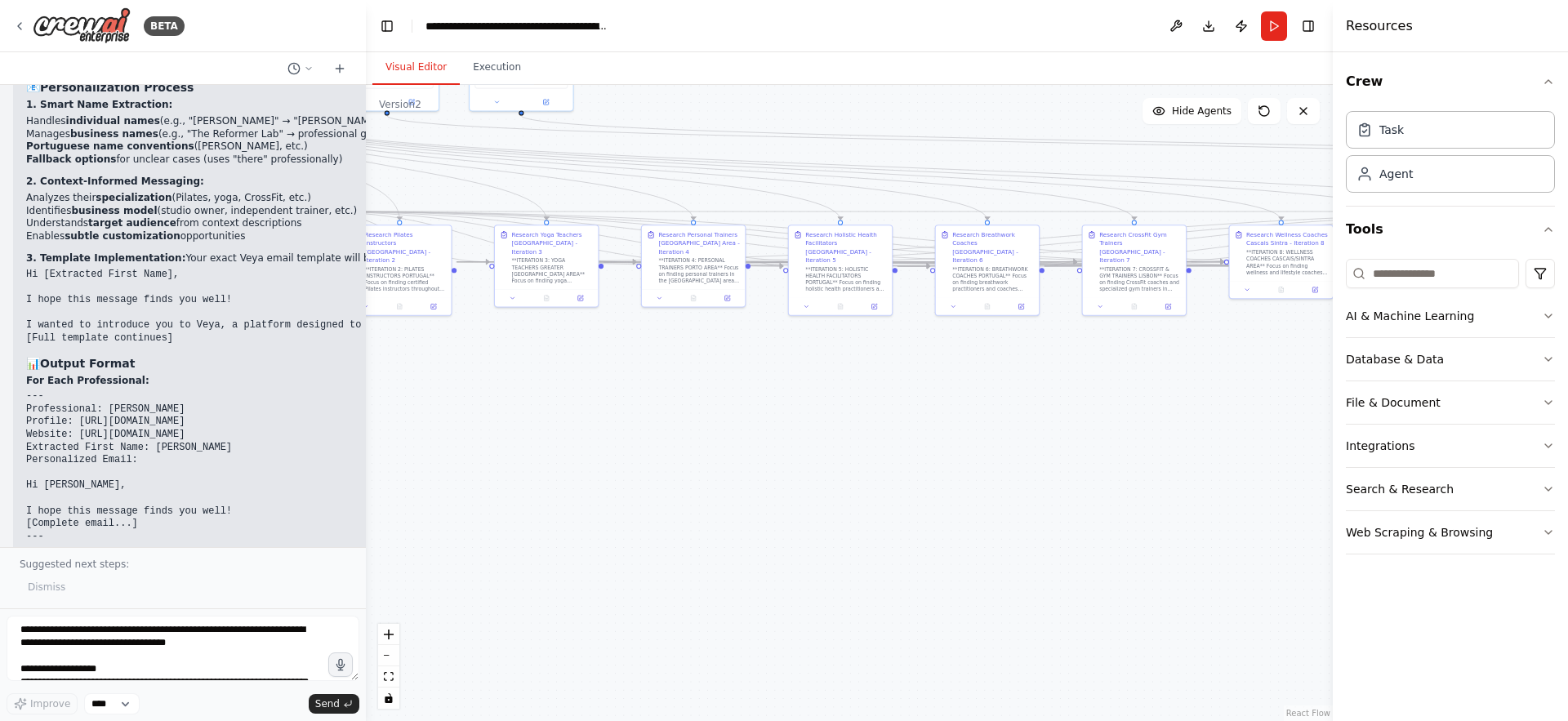
click at [1027, 447] on div ".deletable-edge-delete-btn { width: 20px; height: 20px; border: 0px solid #ffff…" at bounding box center [849, 402] width 967 height 636
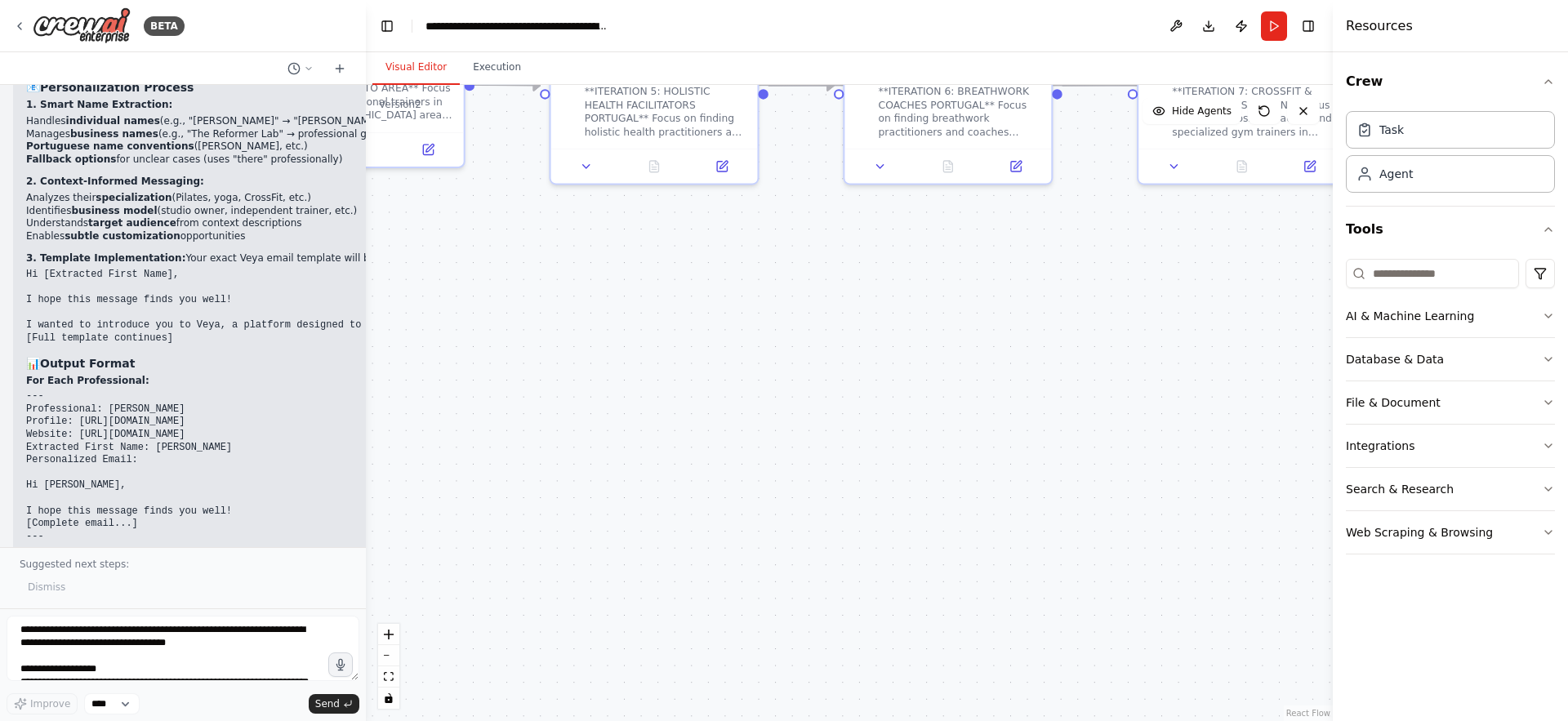
click at [1156, 287] on div ".deletable-edge-delete-btn { width: 20px; height: 20px; border: 0px solid #ffff…" at bounding box center [849, 402] width 967 height 636
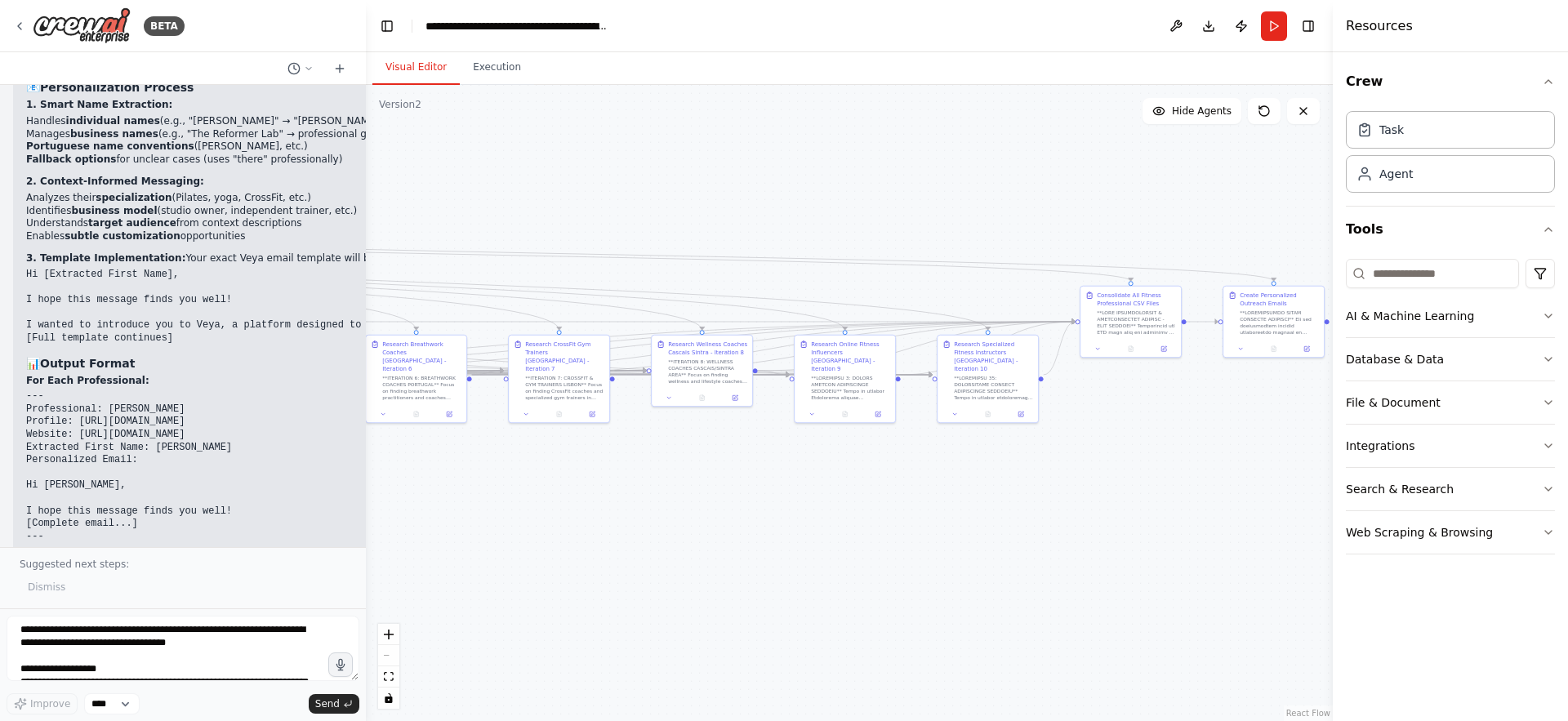
drag, startPoint x: 1154, startPoint y: 291, endPoint x: 516, endPoint y: 476, distance: 664.3
click at [516, 476] on div ".deletable-edge-delete-btn { width: 20px; height: 20px; border: 0px solid #ffff…" at bounding box center [849, 402] width 967 height 636
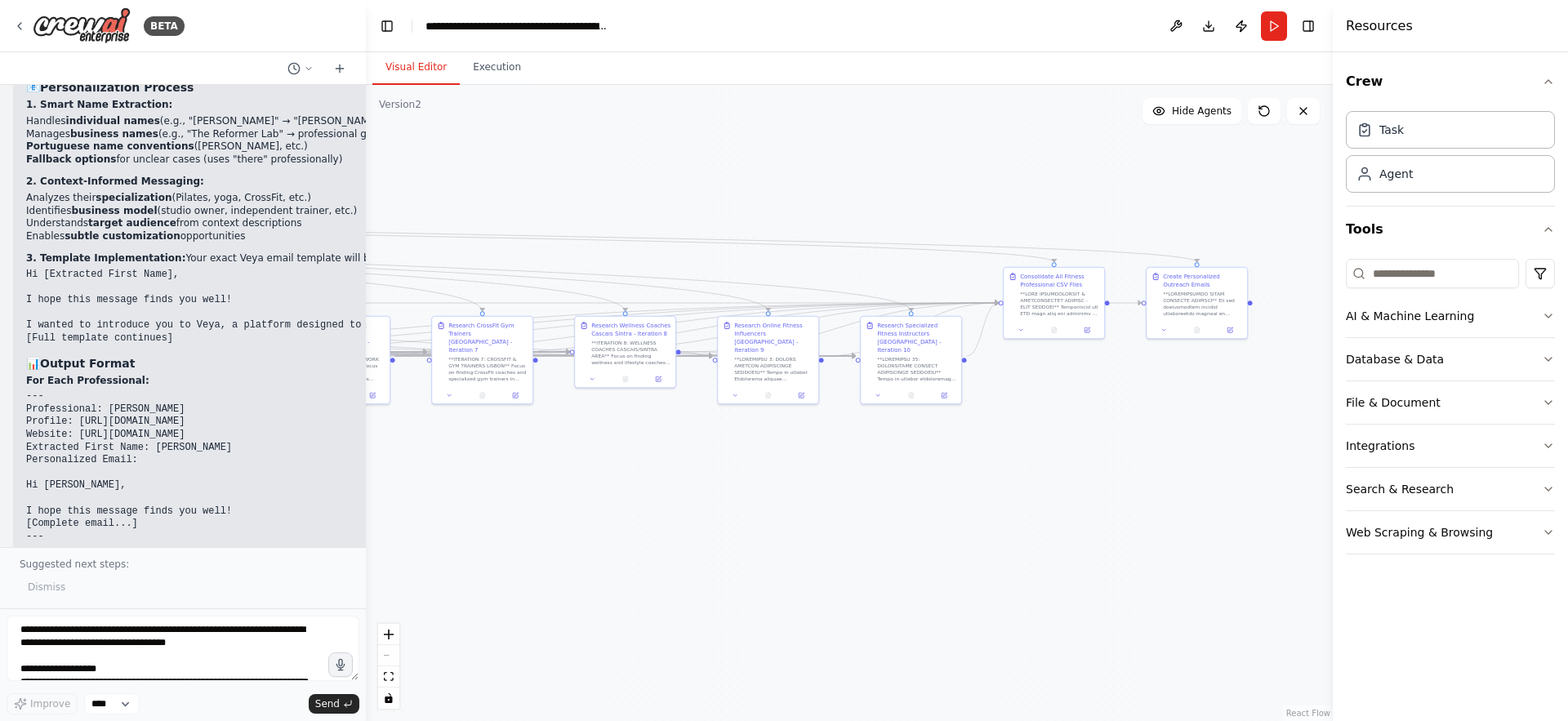
drag, startPoint x: 811, startPoint y: 483, endPoint x: 709, endPoint y: 457, distance: 105.3
click at [709, 457] on div ".deletable-edge-delete-btn { width: 20px; height: 20px; border: 0px solid #ffff…" at bounding box center [849, 402] width 967 height 636
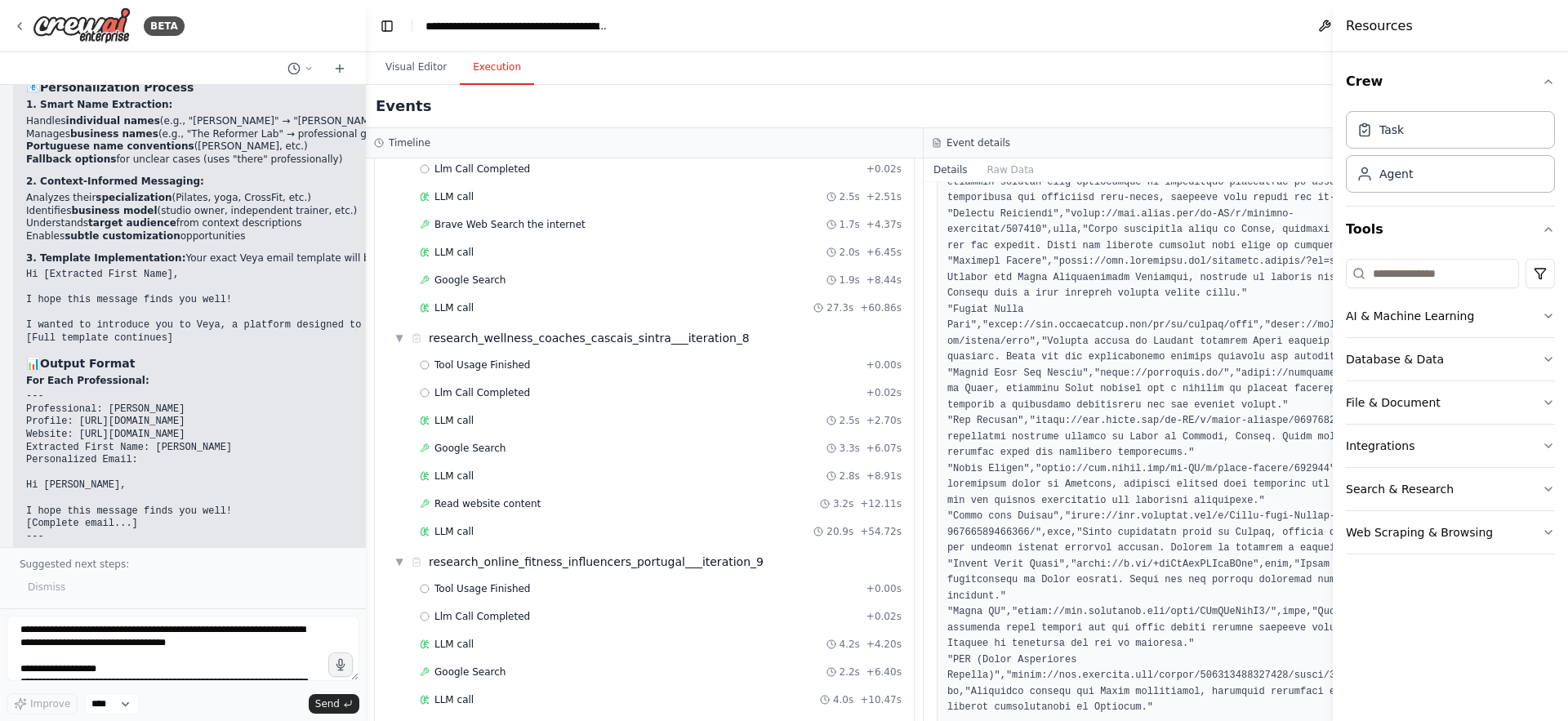
click at [509, 67] on button "Execution" at bounding box center [497, 68] width 74 height 34
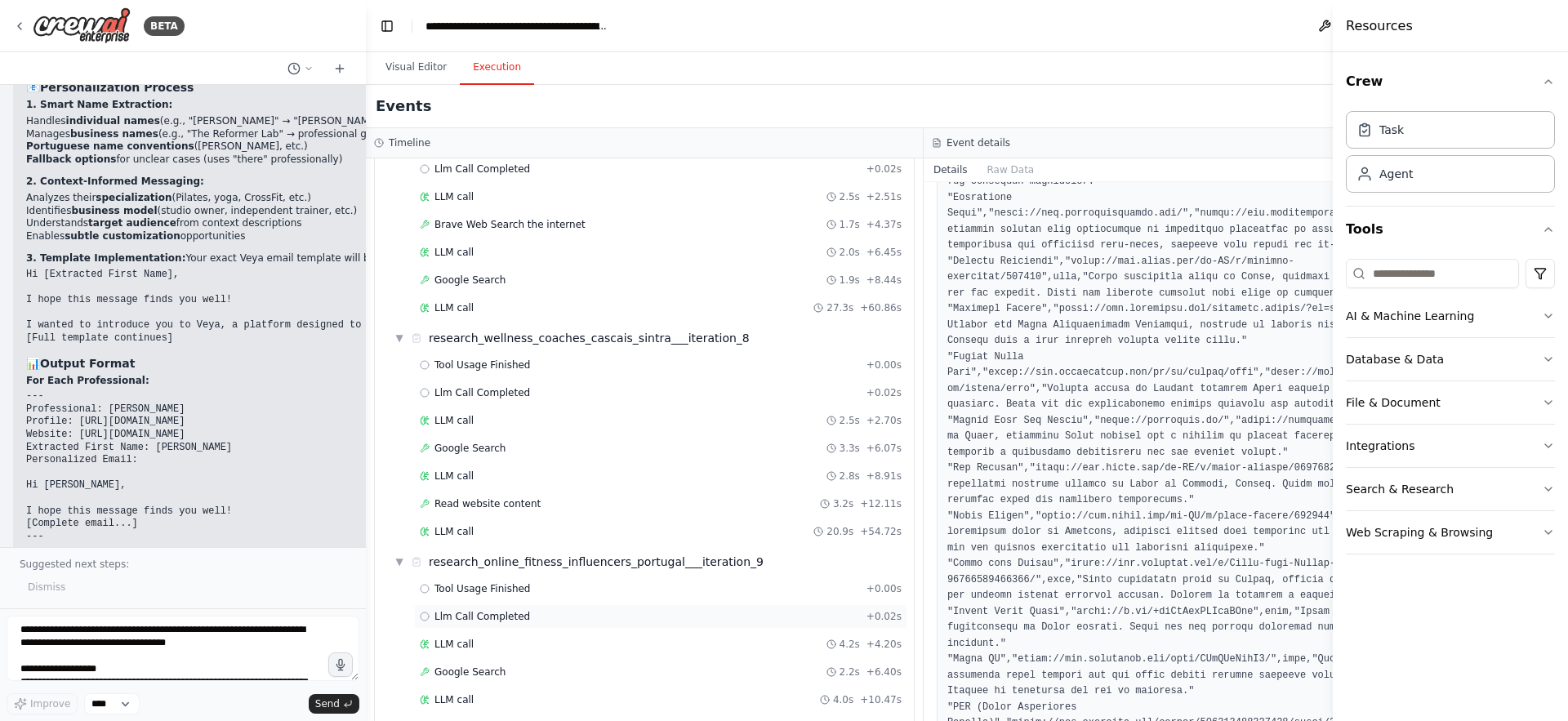
scroll to position [2005, 0]
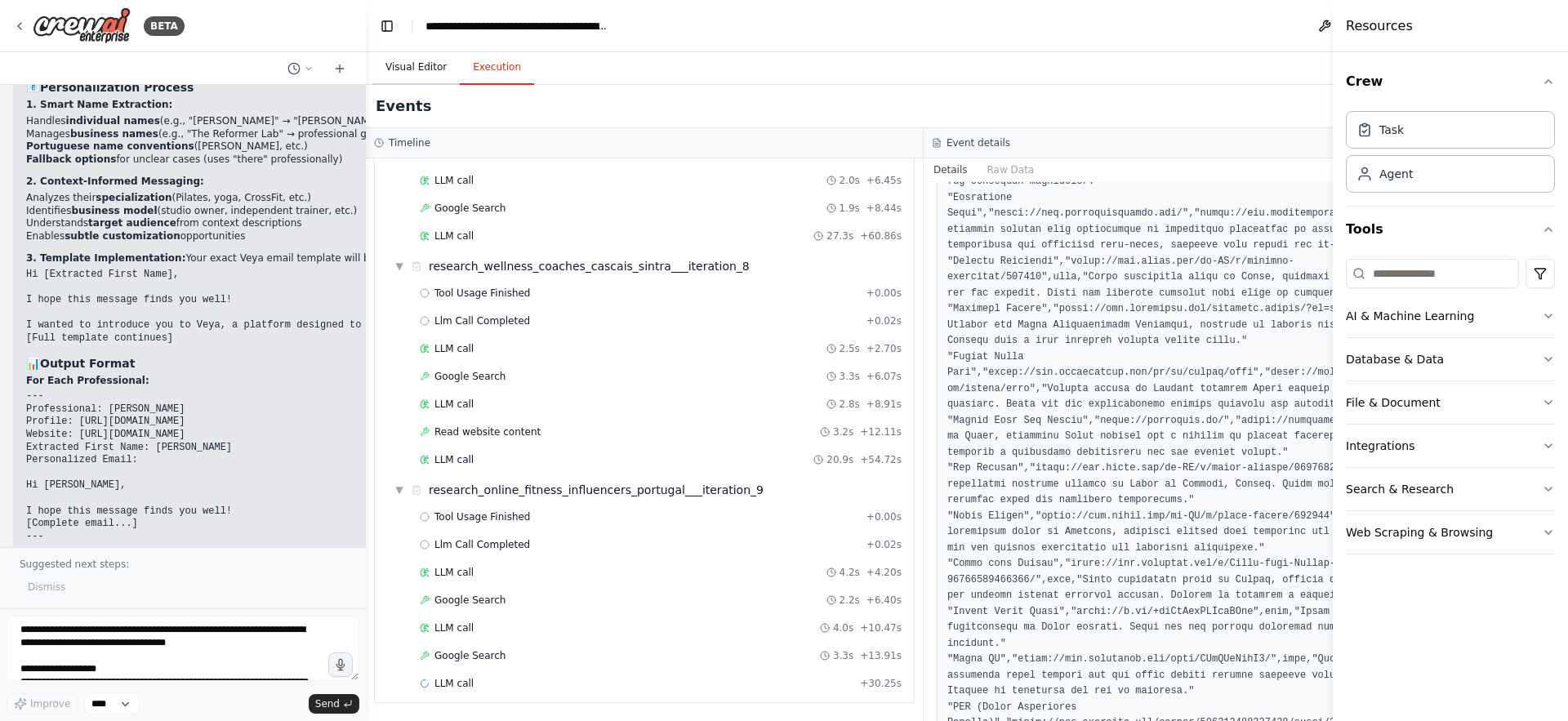
click at [410, 67] on button "Visual Editor" at bounding box center [416, 68] width 88 height 34
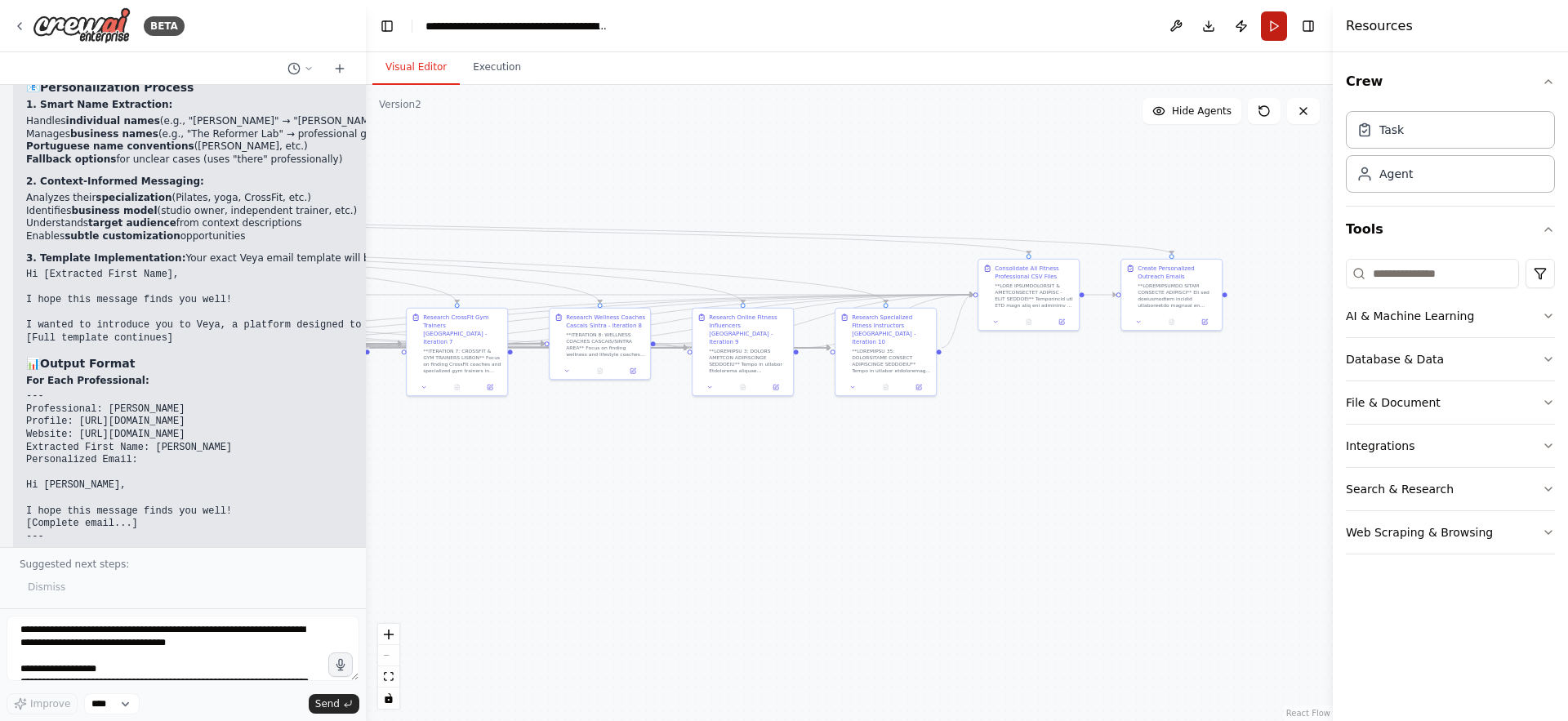
click at [1267, 32] on button "Run" at bounding box center [1275, 25] width 26 height 29
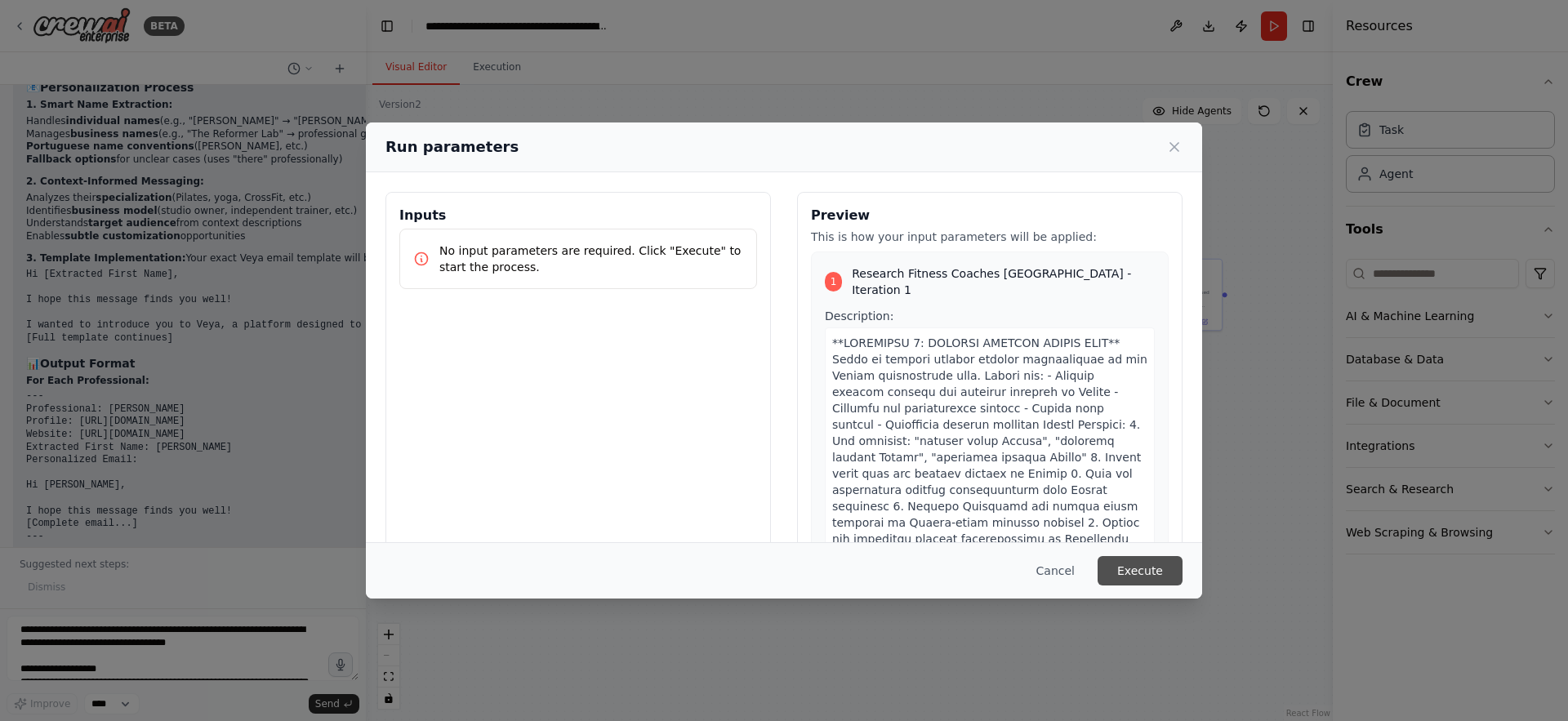
click at [1126, 565] on button "Execute" at bounding box center [1140, 570] width 85 height 29
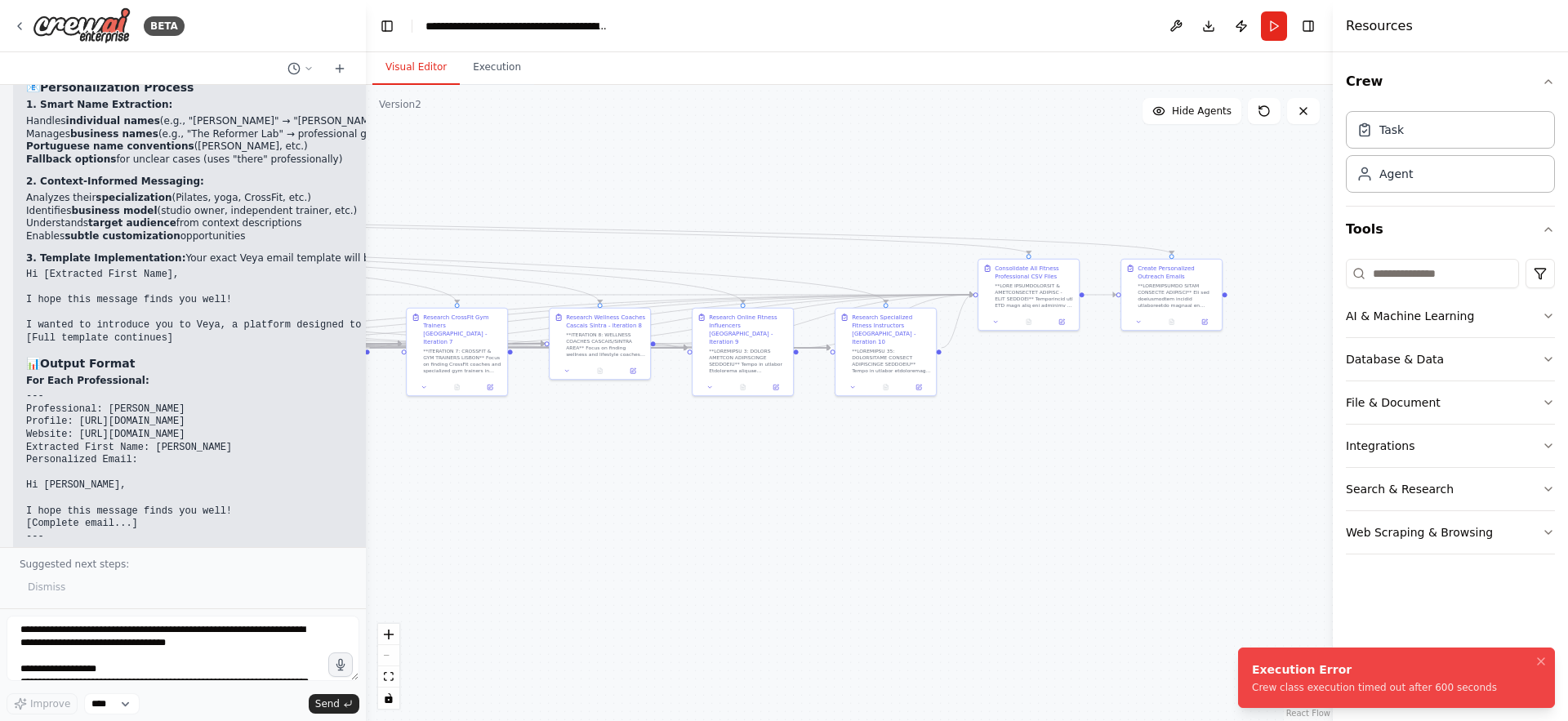
click at [1354, 690] on div "Crew class execution timed out after 600 seconds" at bounding box center [1375, 688] width 245 height 13
click at [501, 68] on button "Execution" at bounding box center [497, 68] width 74 height 34
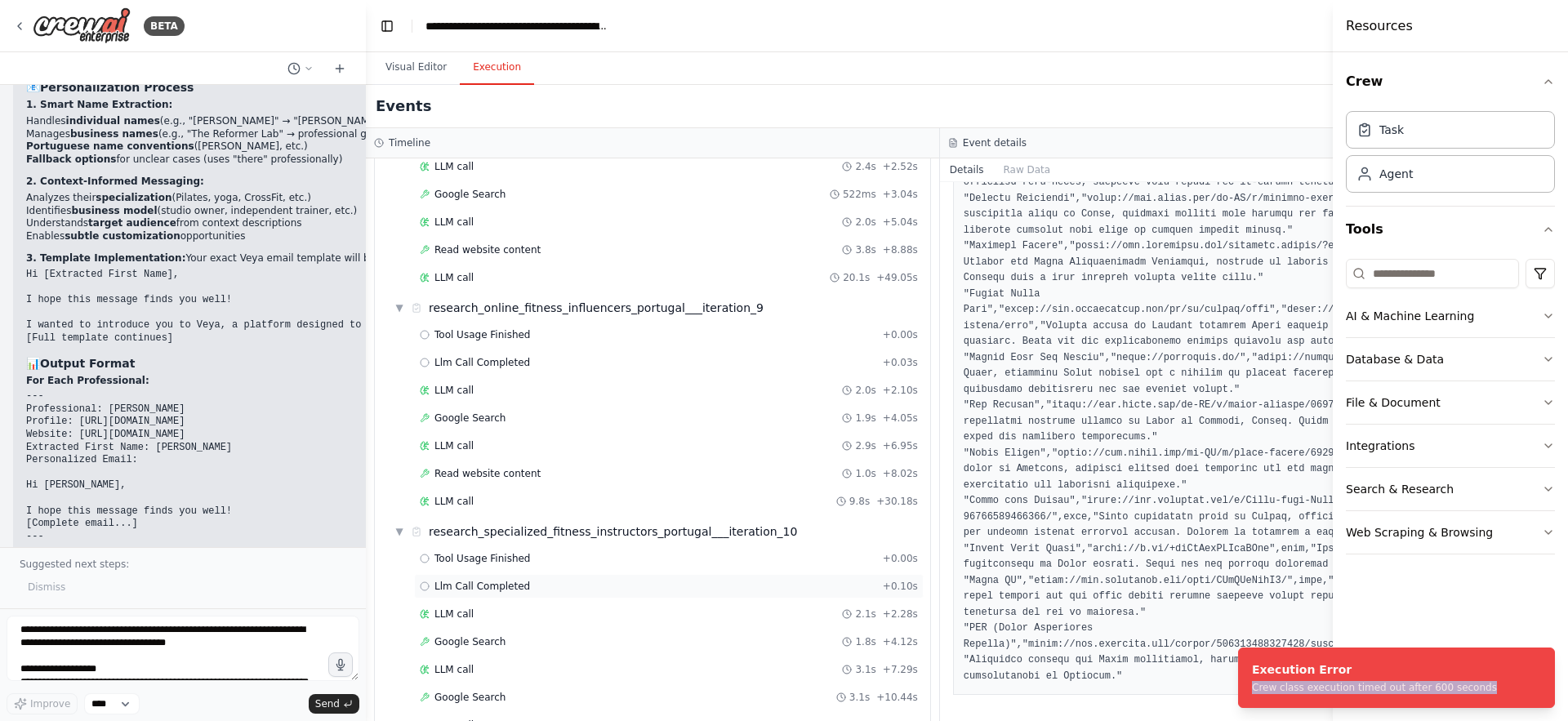
scroll to position [2228, 0]
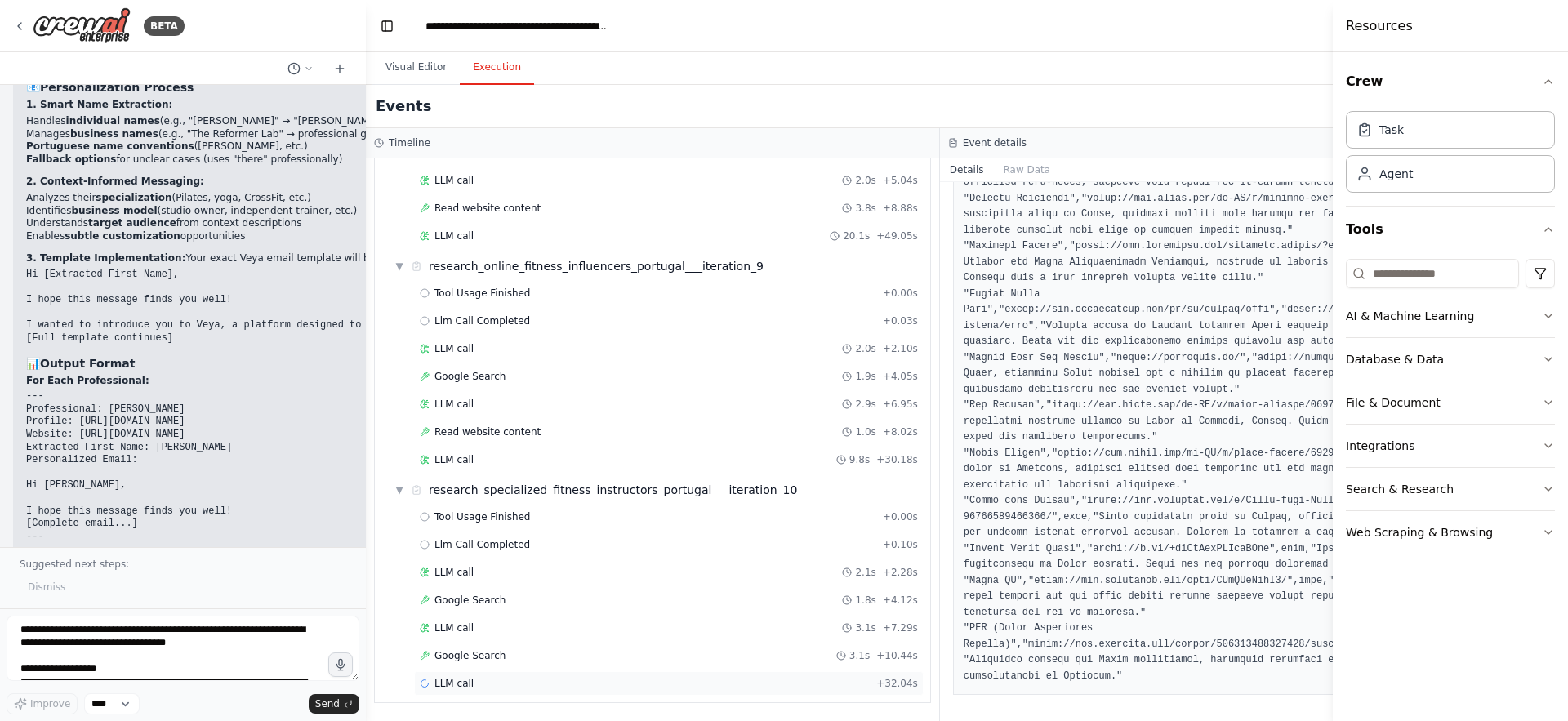
click at [707, 685] on div "LLM call + 32.04s" at bounding box center [669, 684] width 498 height 13
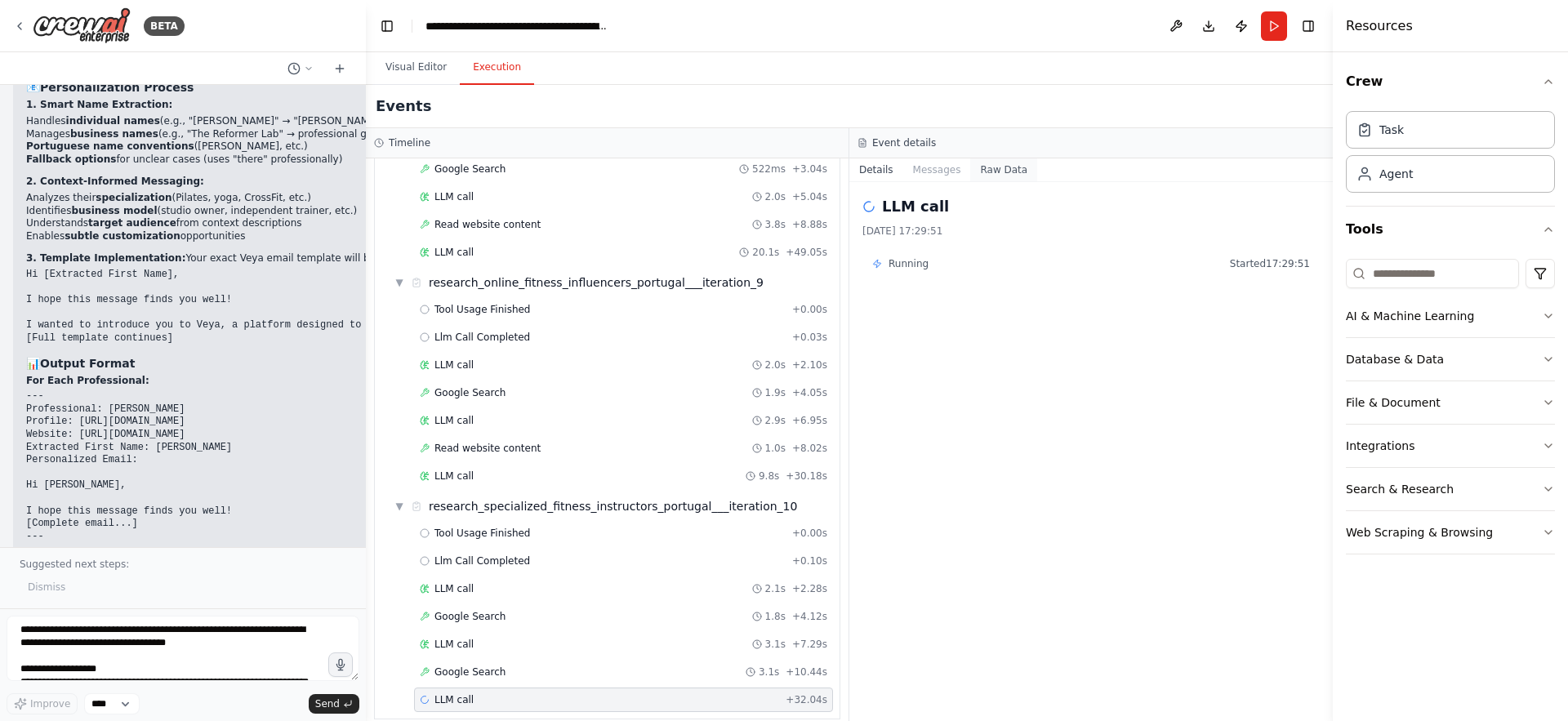
click at [971, 172] on button "Raw Data" at bounding box center [1004, 170] width 67 height 23
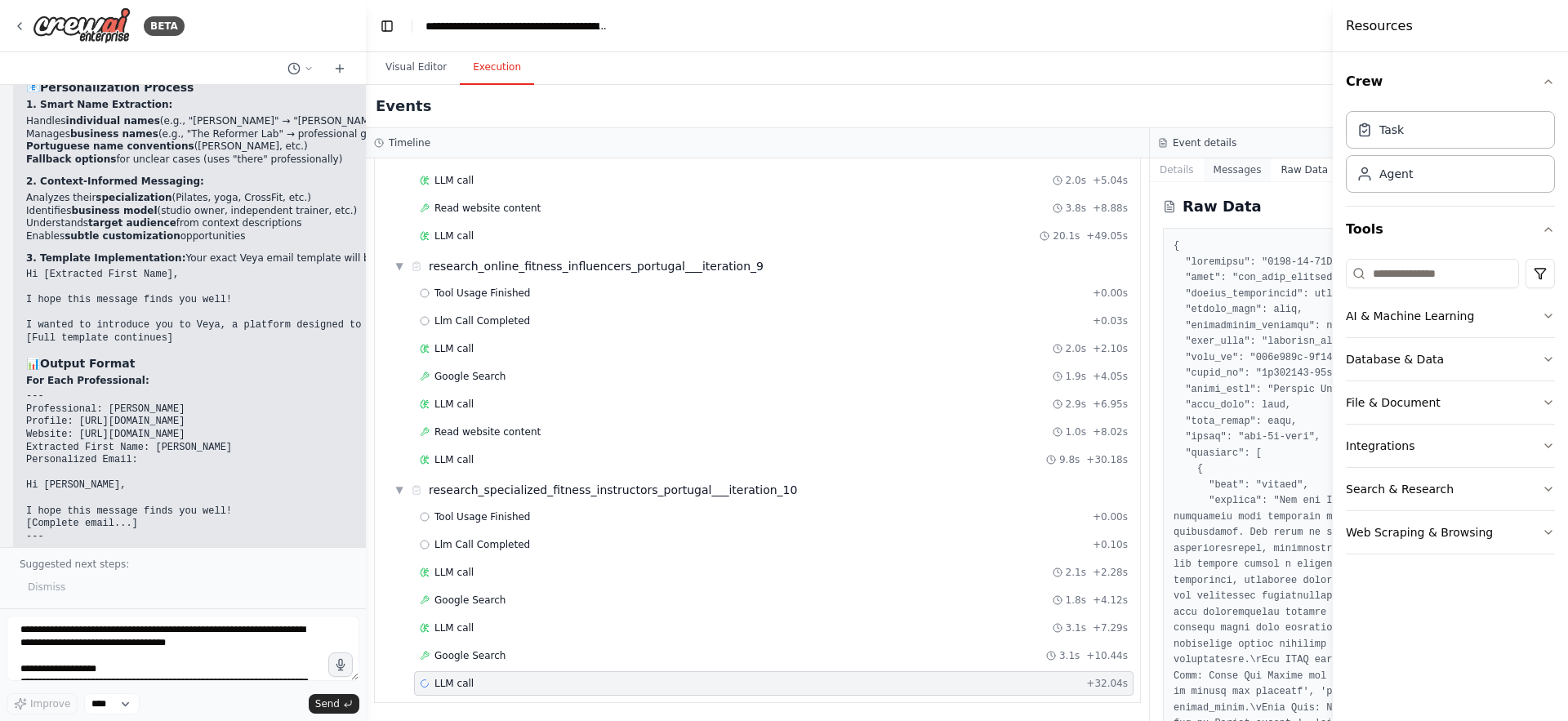
click at [1233, 171] on button "Messages" at bounding box center [1238, 170] width 68 height 23
click at [464, 651] on span "Google Search" at bounding box center [469, 656] width 71 height 13
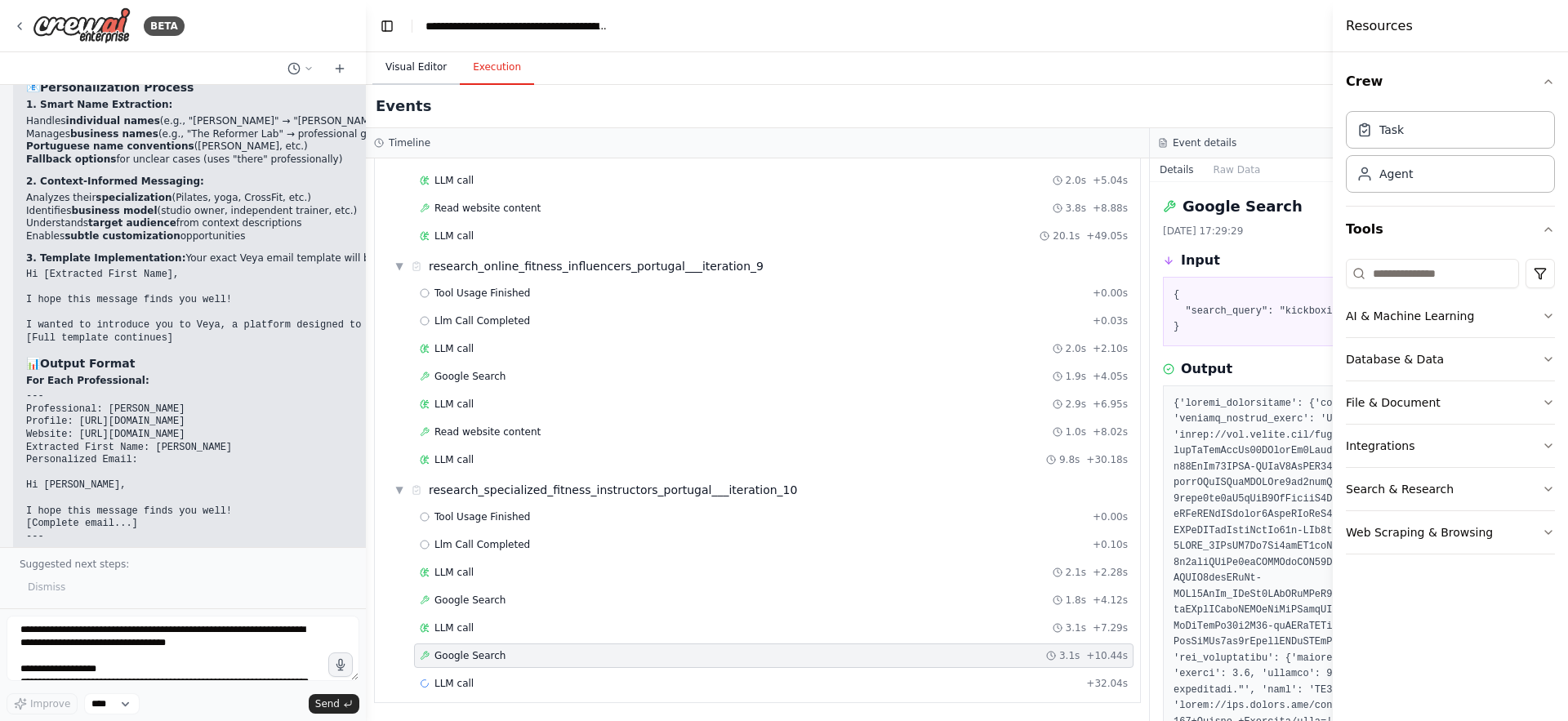
click at [411, 66] on button "Visual Editor" at bounding box center [416, 68] width 88 height 34
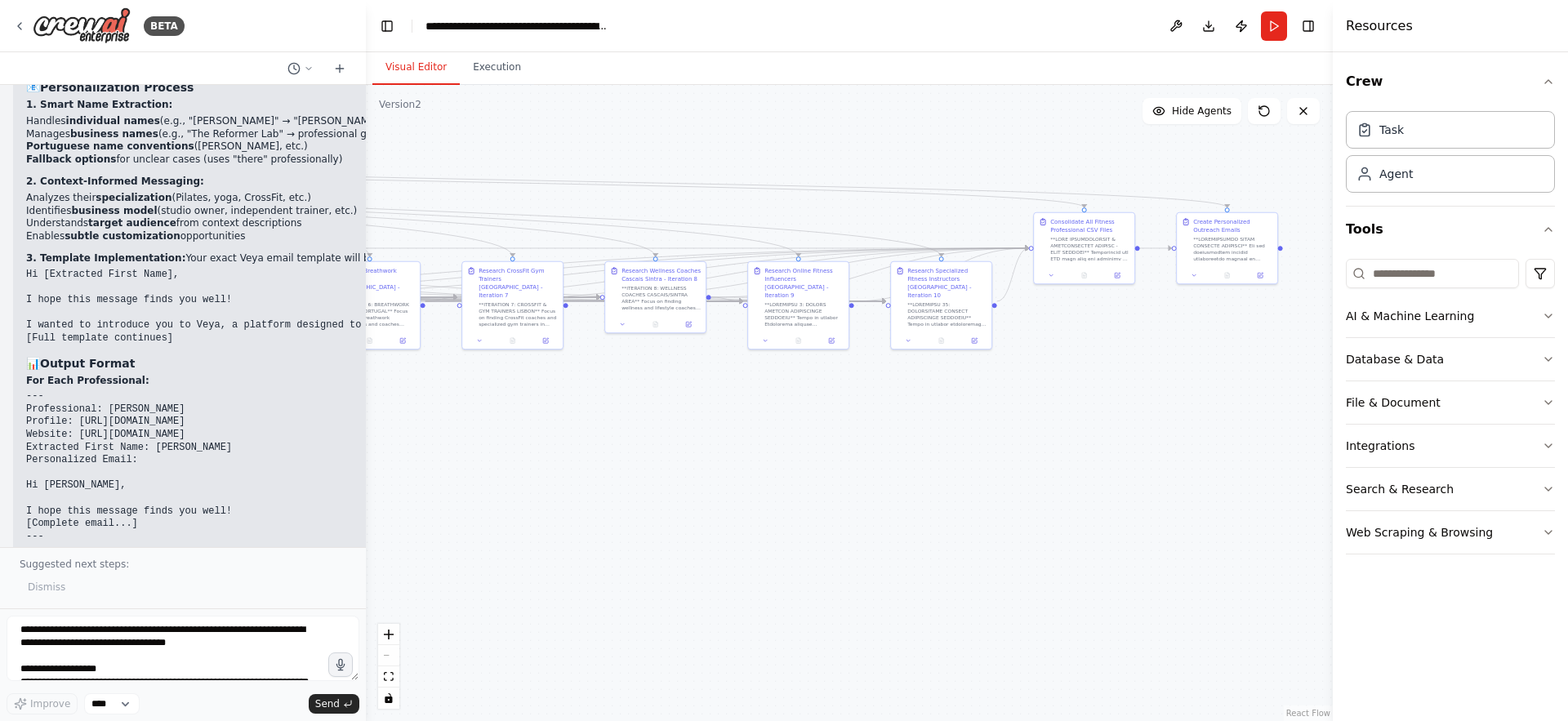
drag, startPoint x: 746, startPoint y: 527, endPoint x: 803, endPoint y: 482, distance: 72.6
click at [803, 482] on div ".deletable-edge-delete-btn { width: 20px; height: 20px; border: 0px solid #ffff…" at bounding box center [849, 402] width 967 height 636
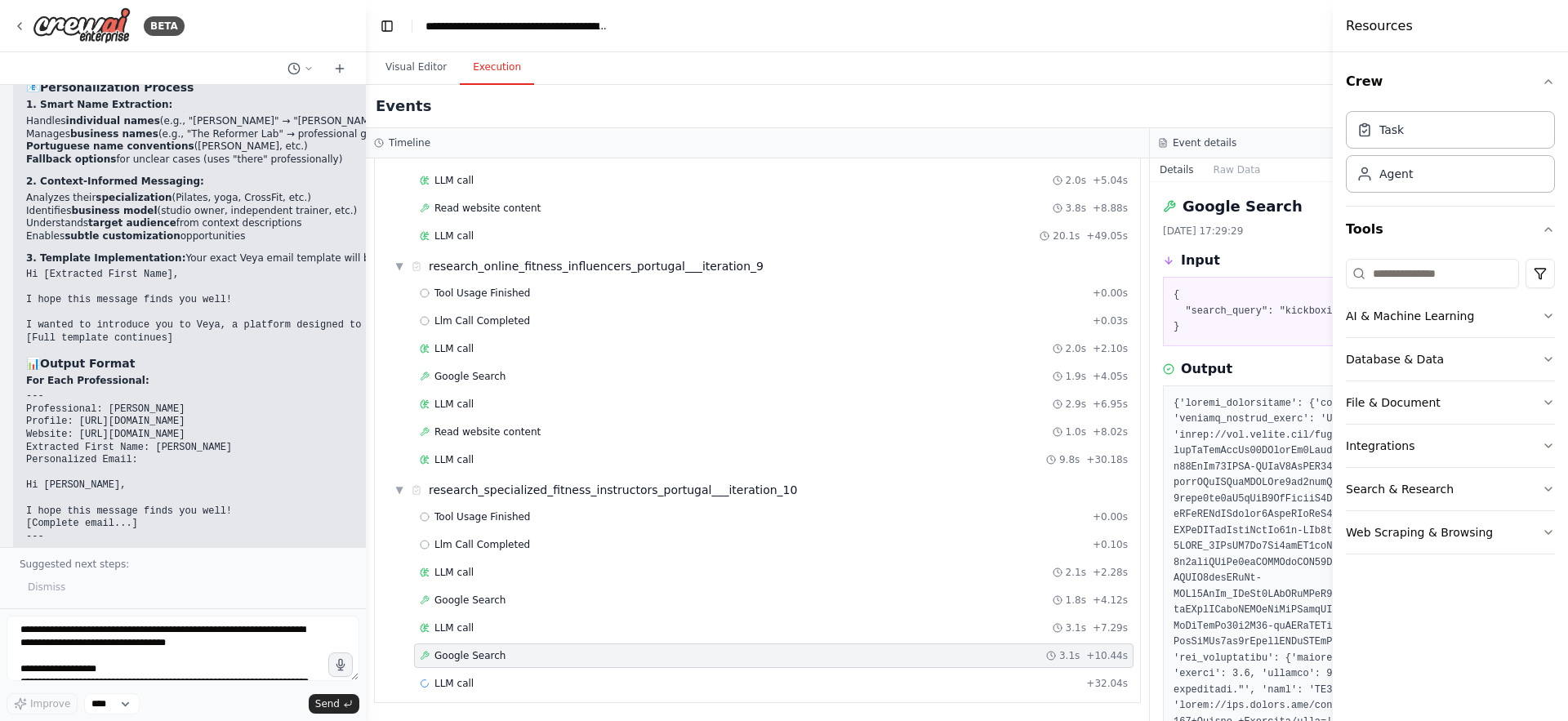
click at [487, 58] on button "Execution" at bounding box center [497, 68] width 74 height 34
click at [413, 74] on button "Visual Editor" at bounding box center [416, 68] width 88 height 34
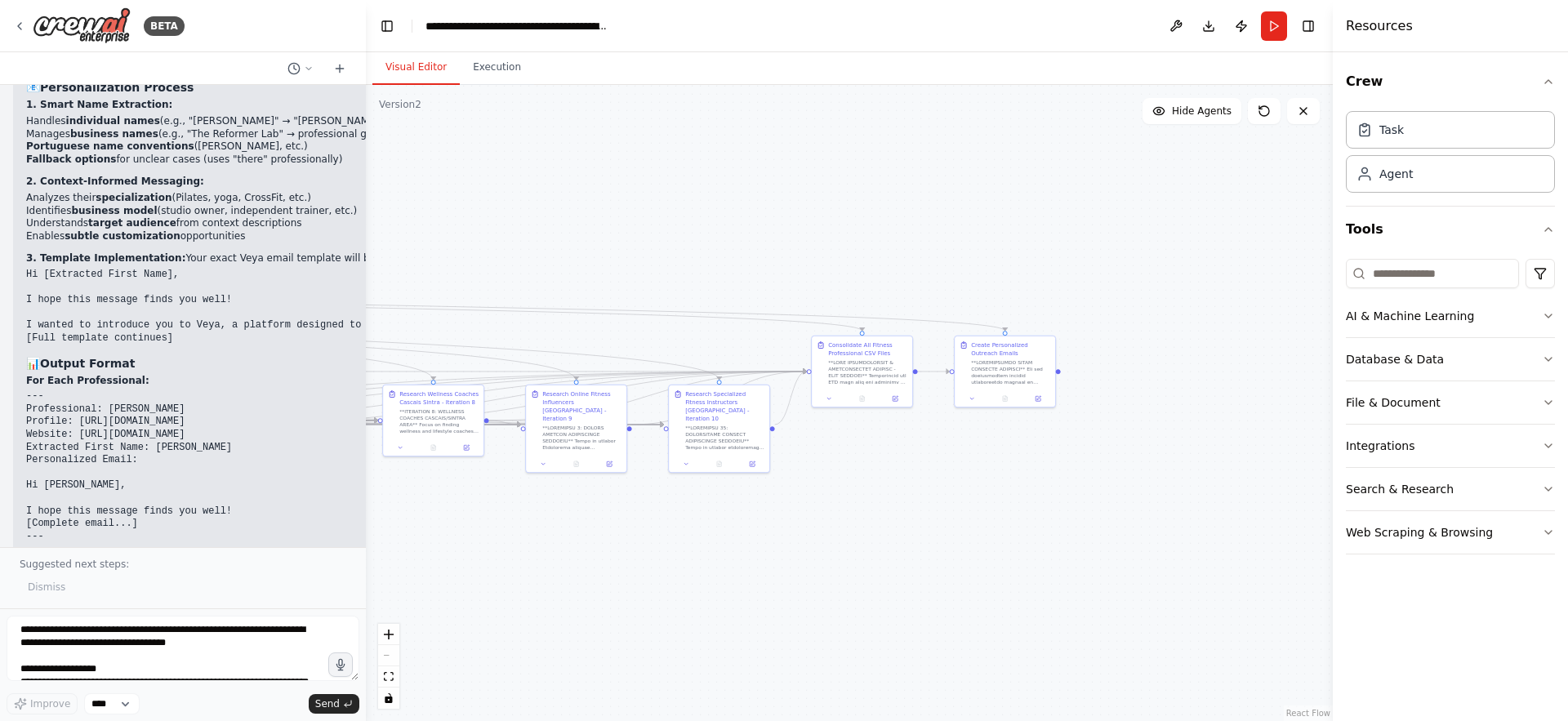
drag, startPoint x: 1095, startPoint y: 442, endPoint x: 872, endPoint y: 565, distance: 254.7
click at [872, 565] on div ".deletable-edge-delete-btn { width: 20px; height: 20px; border: 0px solid #ffff…" at bounding box center [849, 402] width 967 height 636
drag, startPoint x: 657, startPoint y: 545, endPoint x: 703, endPoint y: 544, distance: 46.0
click at [703, 544] on div ".deletable-edge-delete-btn { width: 20px; height: 20px; border: 0px solid #ffff…" at bounding box center [849, 402] width 967 height 636
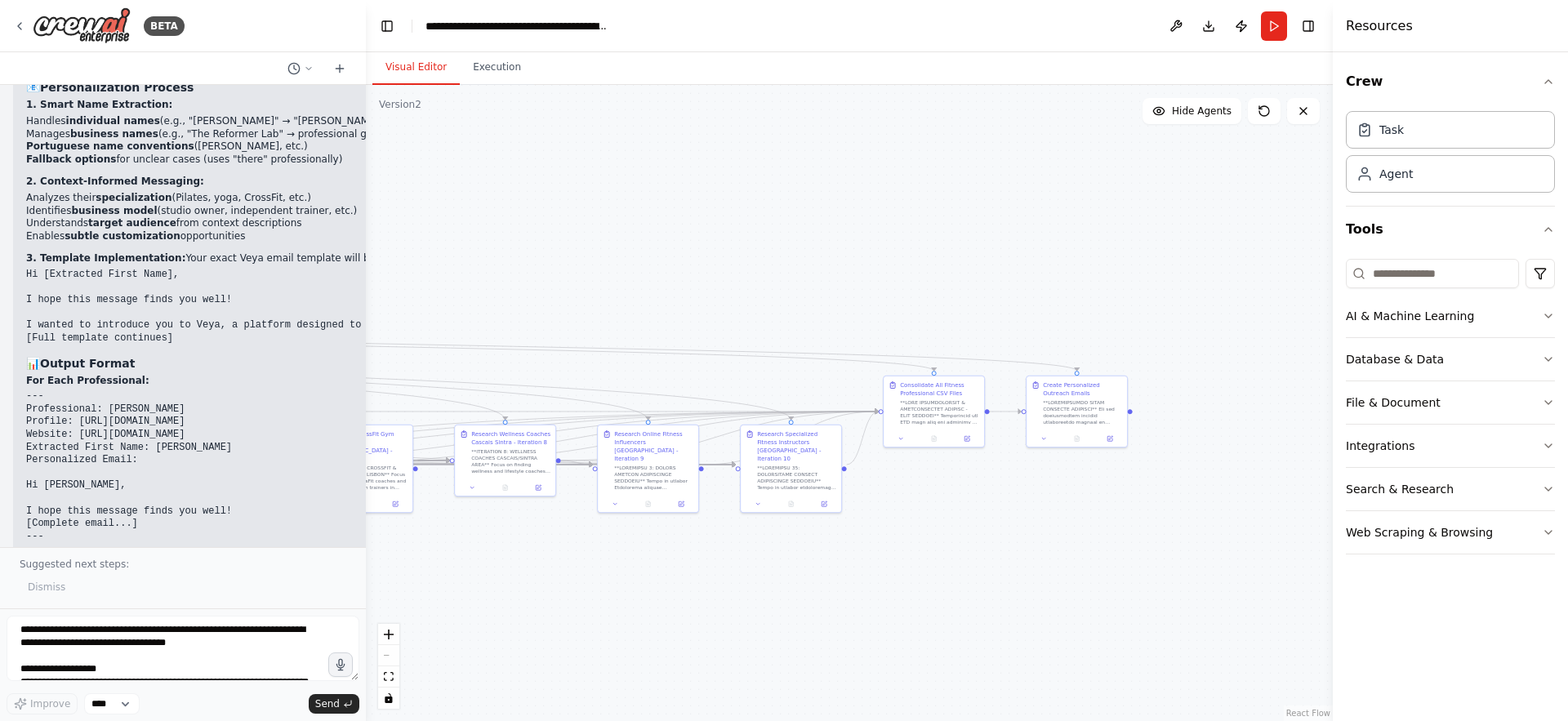
drag, startPoint x: 932, startPoint y: 521, endPoint x: 961, endPoint y: 565, distance: 52.7
click at [961, 565] on div ".deletable-edge-delete-btn { width: 20px; height: 20px; border: 0px solid #ffff…" at bounding box center [849, 402] width 967 height 636
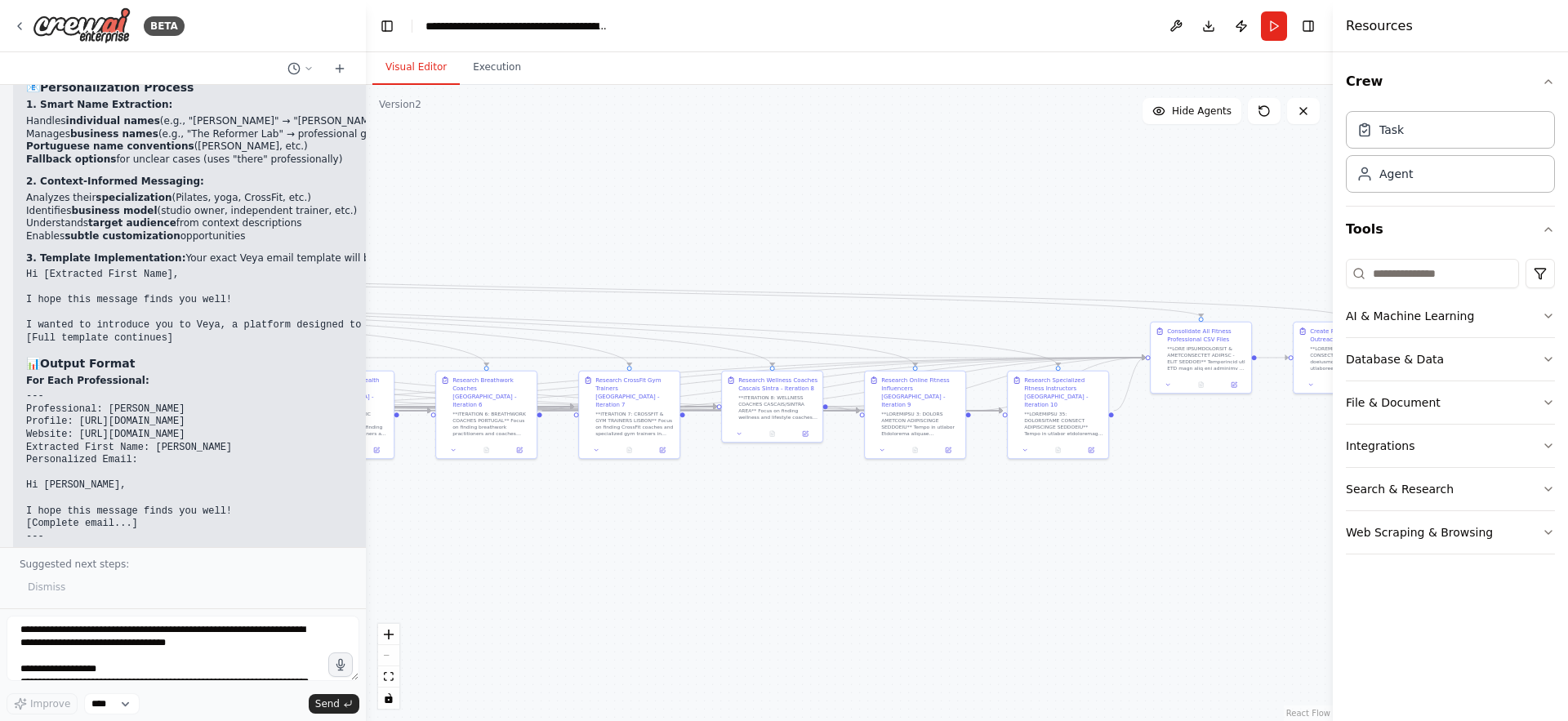
drag, startPoint x: 596, startPoint y: 320, endPoint x: 1217, endPoint y: 305, distance: 621.2
click at [1215, 306] on div ".deletable-edge-delete-btn { width: 20px; height: 20px; border: 0px solid #ffff…" at bounding box center [849, 402] width 967 height 636
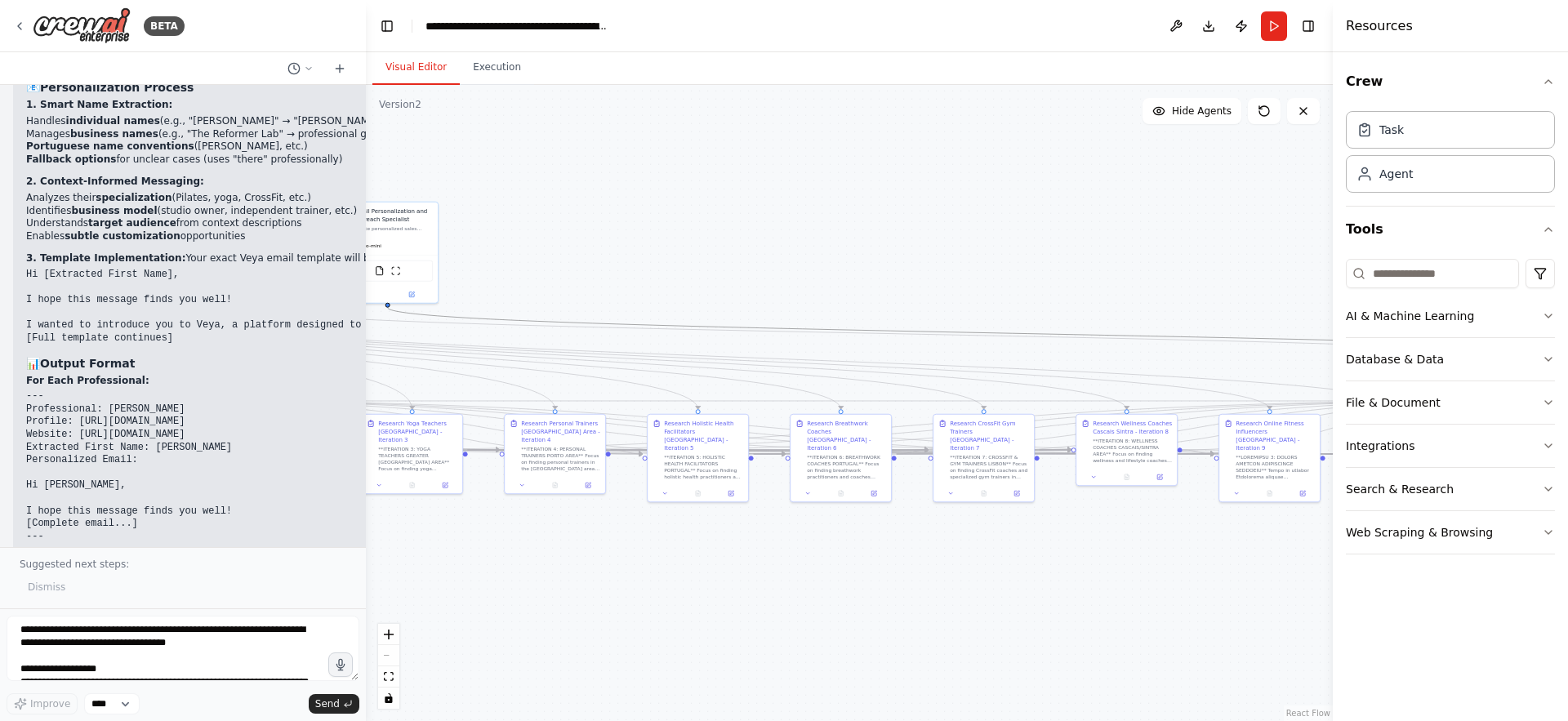
drag, startPoint x: 572, startPoint y: 322, endPoint x: 1087, endPoint y: 299, distance: 515.5
click at [1087, 299] on div ".deletable-edge-delete-btn { width: 20px; height: 20px; border: 0px solid #ffff…" at bounding box center [849, 402] width 967 height 636
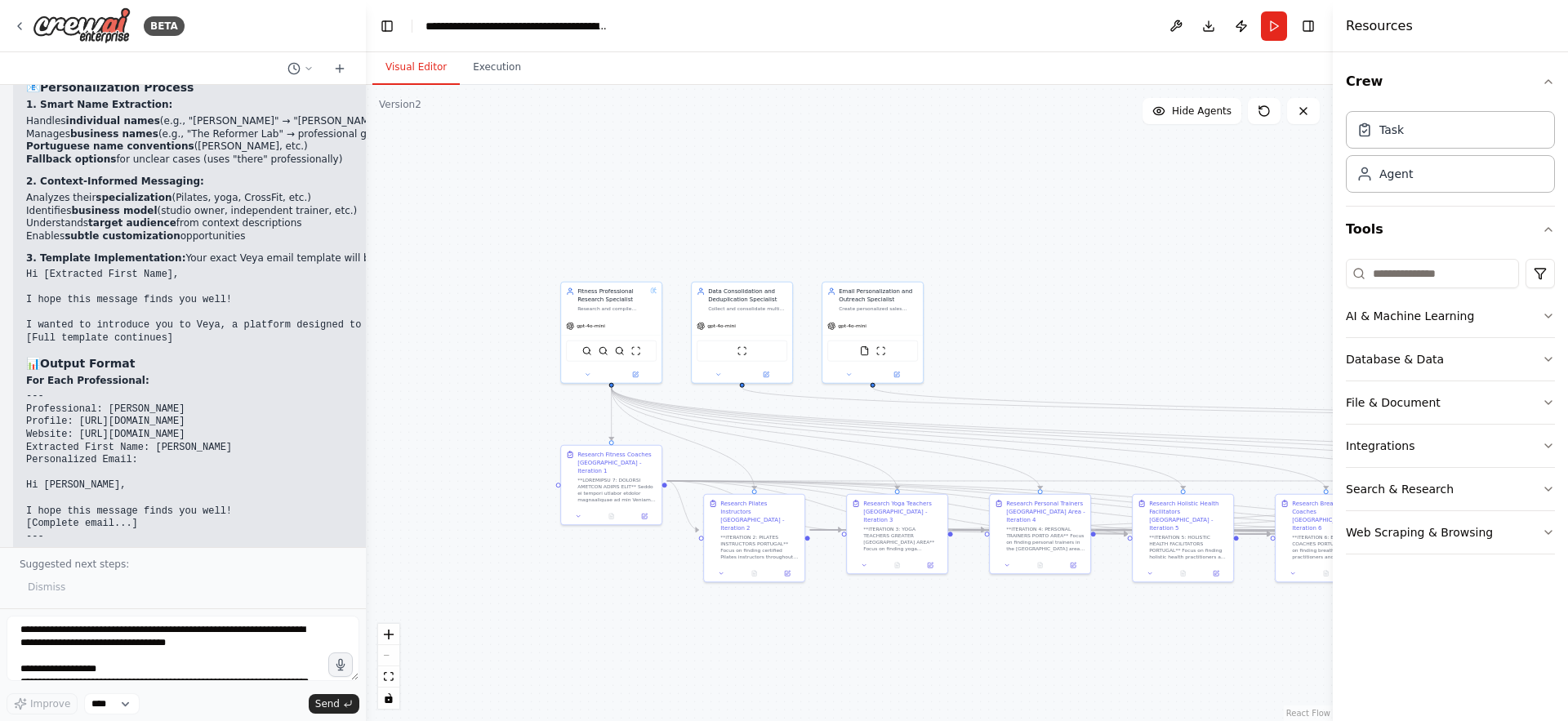
drag, startPoint x: 637, startPoint y: 249, endPoint x: 1059, endPoint y: 376, distance: 440.7
click at [1059, 376] on div ".deletable-edge-delete-btn { width: 20px; height: 20px; border: 0px solid #ffff…" at bounding box center [849, 402] width 967 height 636
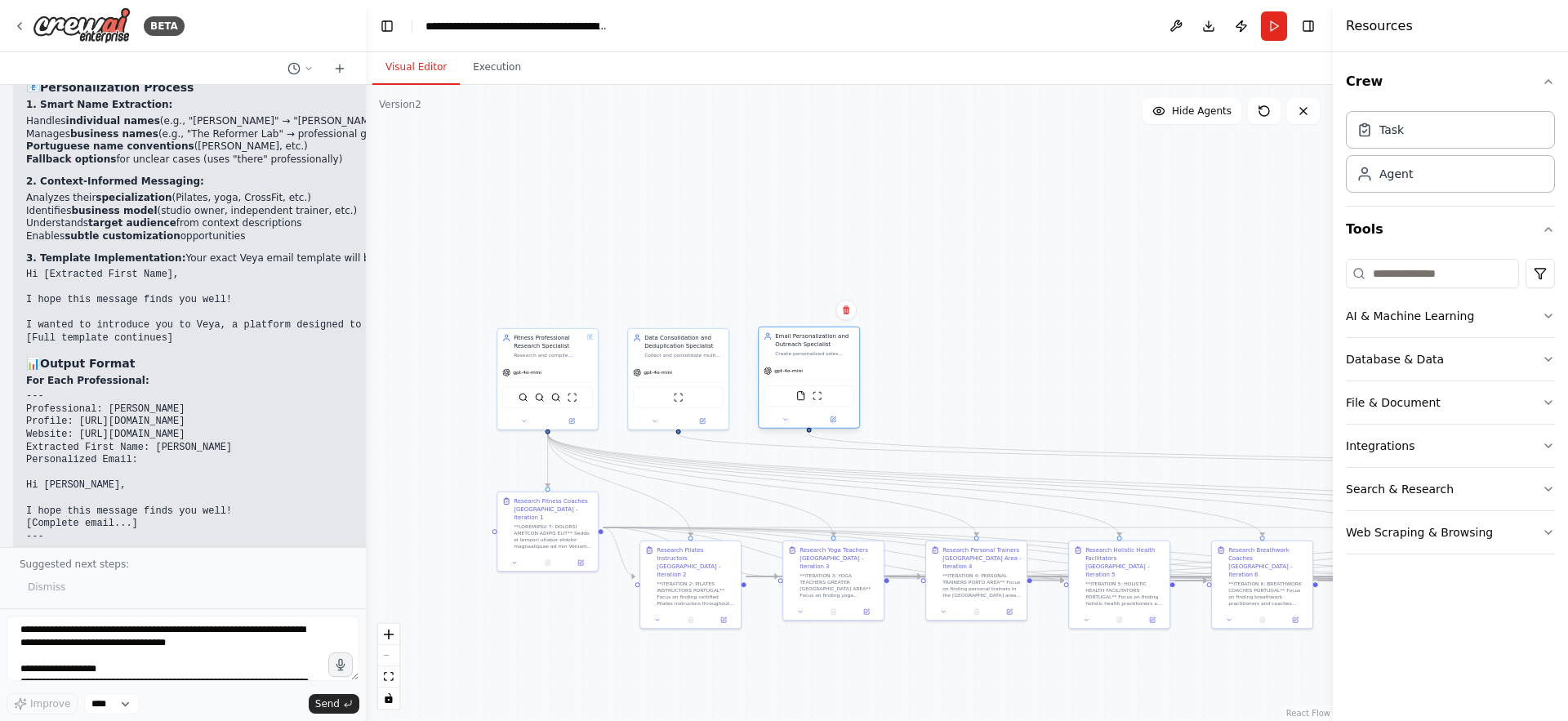
click at [815, 354] on div "Create personalized sales emails for fitness professionals using their name and…" at bounding box center [815, 353] width 79 height 7
click at [801, 340] on div "Email Personalization and Outreach Specialist" at bounding box center [815, 340] width 79 height 16
click at [787, 418] on icon at bounding box center [785, 419] width 7 height 7
click at [826, 622] on button "LLM setting" at bounding box center [840, 617] width 149 height 15
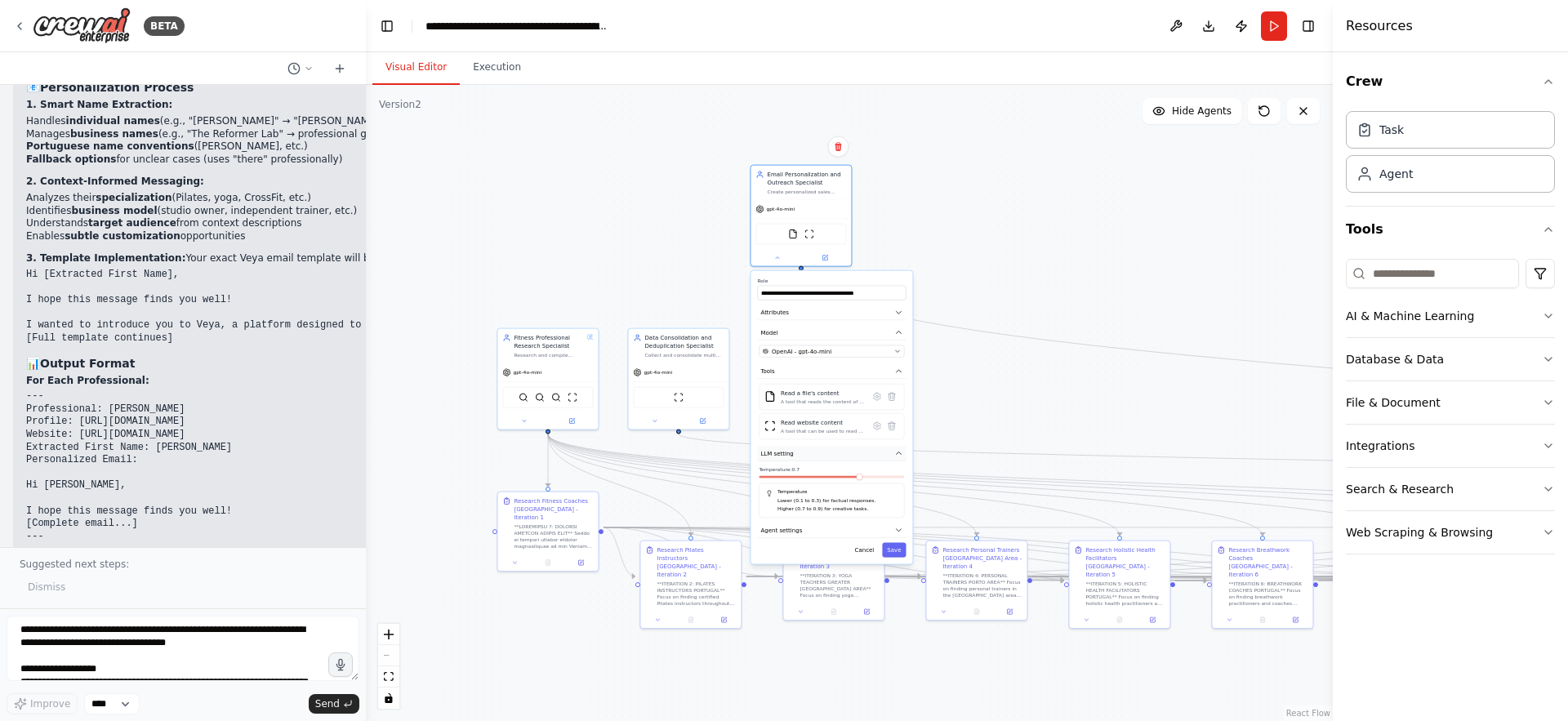
drag, startPoint x: 764, startPoint y: 627, endPoint x: 759, endPoint y: 469, distance: 158.1
click at [759, 469] on div "**********" at bounding box center [832, 418] width 162 height 293
click at [798, 544] on button "Agent settings" at bounding box center [832, 538] width 149 height 15
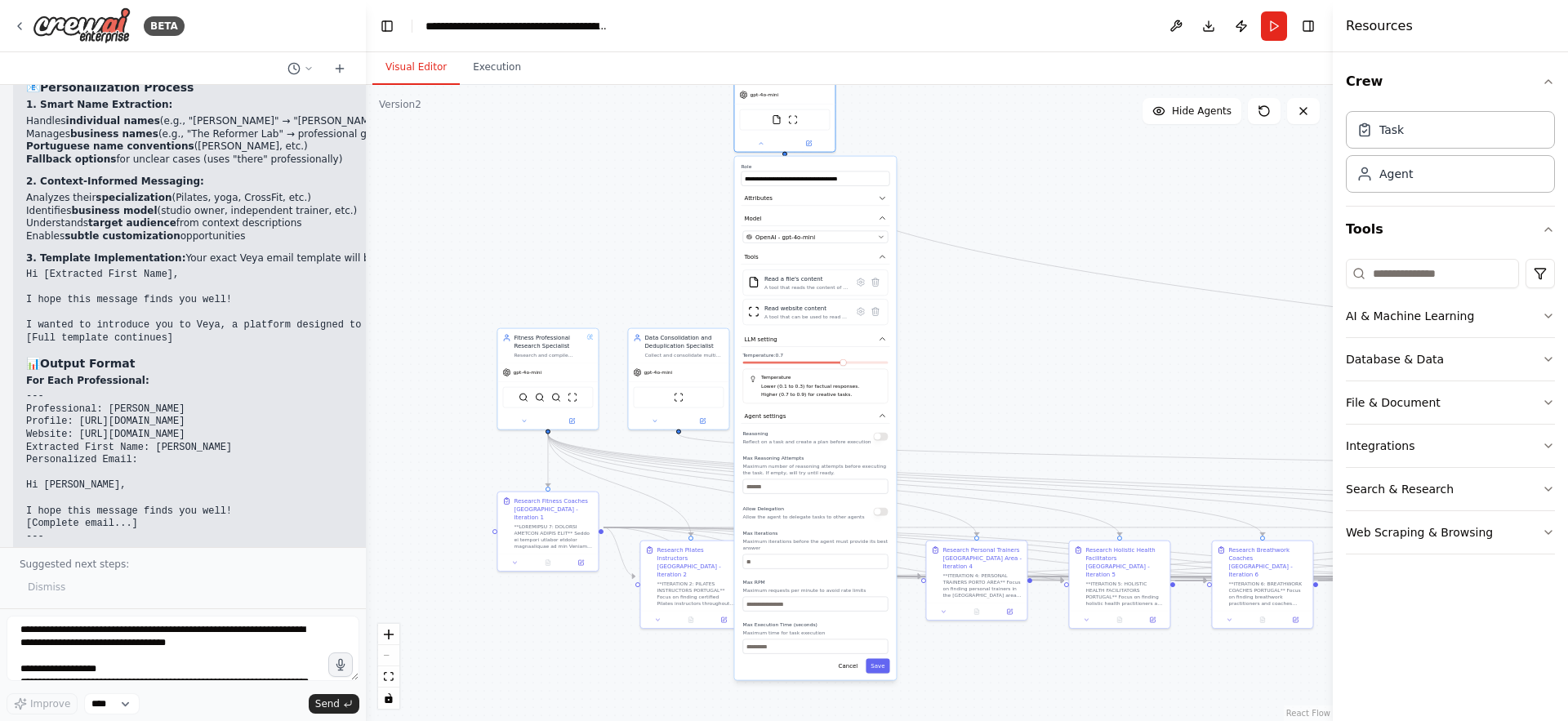
drag, startPoint x: 848, startPoint y: 585, endPoint x: 832, endPoint y: 461, distance: 125.0
click at [832, 461] on div "Max Reasoning Attempts Maximum number of reasoning attempts before executing th…" at bounding box center [815, 475] width 145 height 40
drag, startPoint x: 770, startPoint y: 565, endPoint x: 743, endPoint y: 565, distance: 27.0
click at [743, 565] on input "*" at bounding box center [815, 563] width 145 height 15
type input "*"
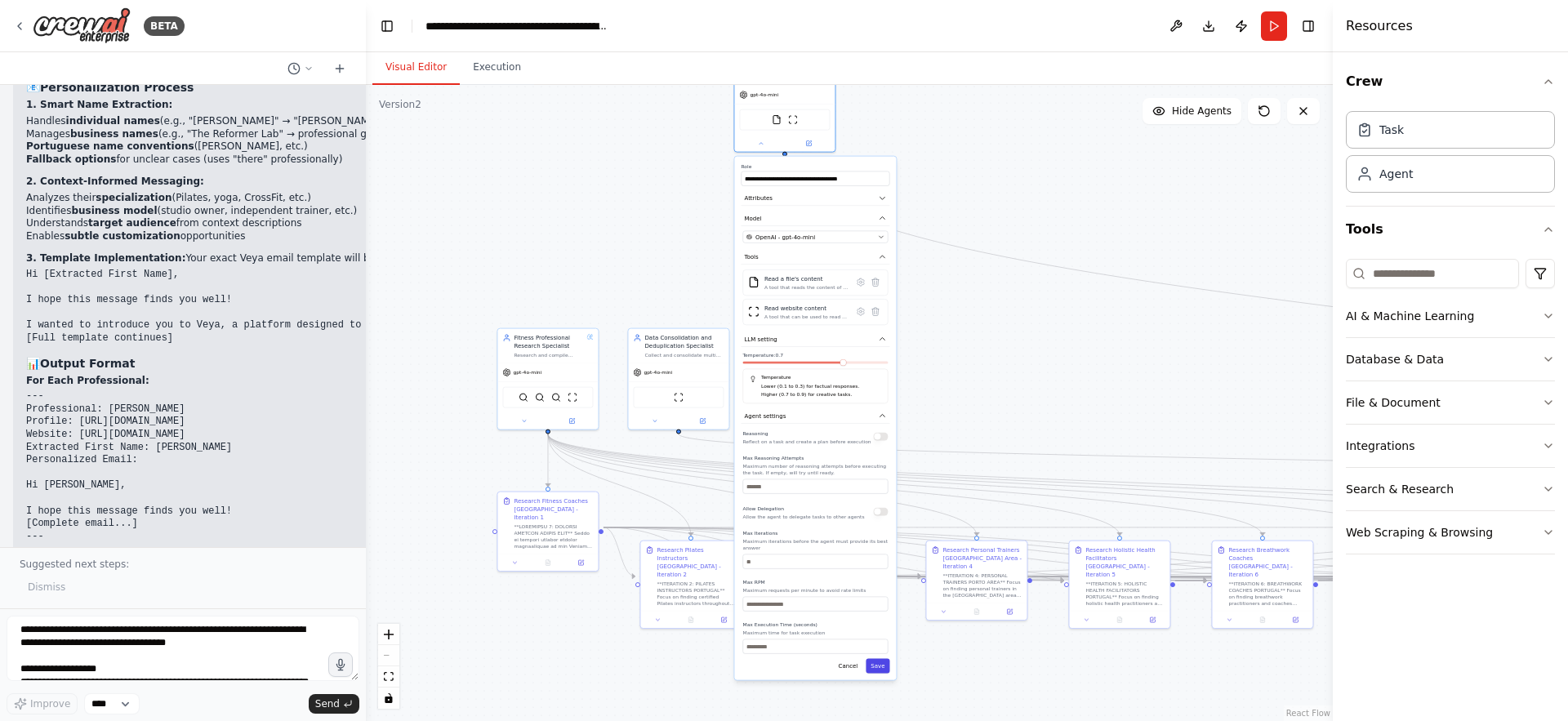
click at [884, 665] on button "Save" at bounding box center [877, 667] width 24 height 15
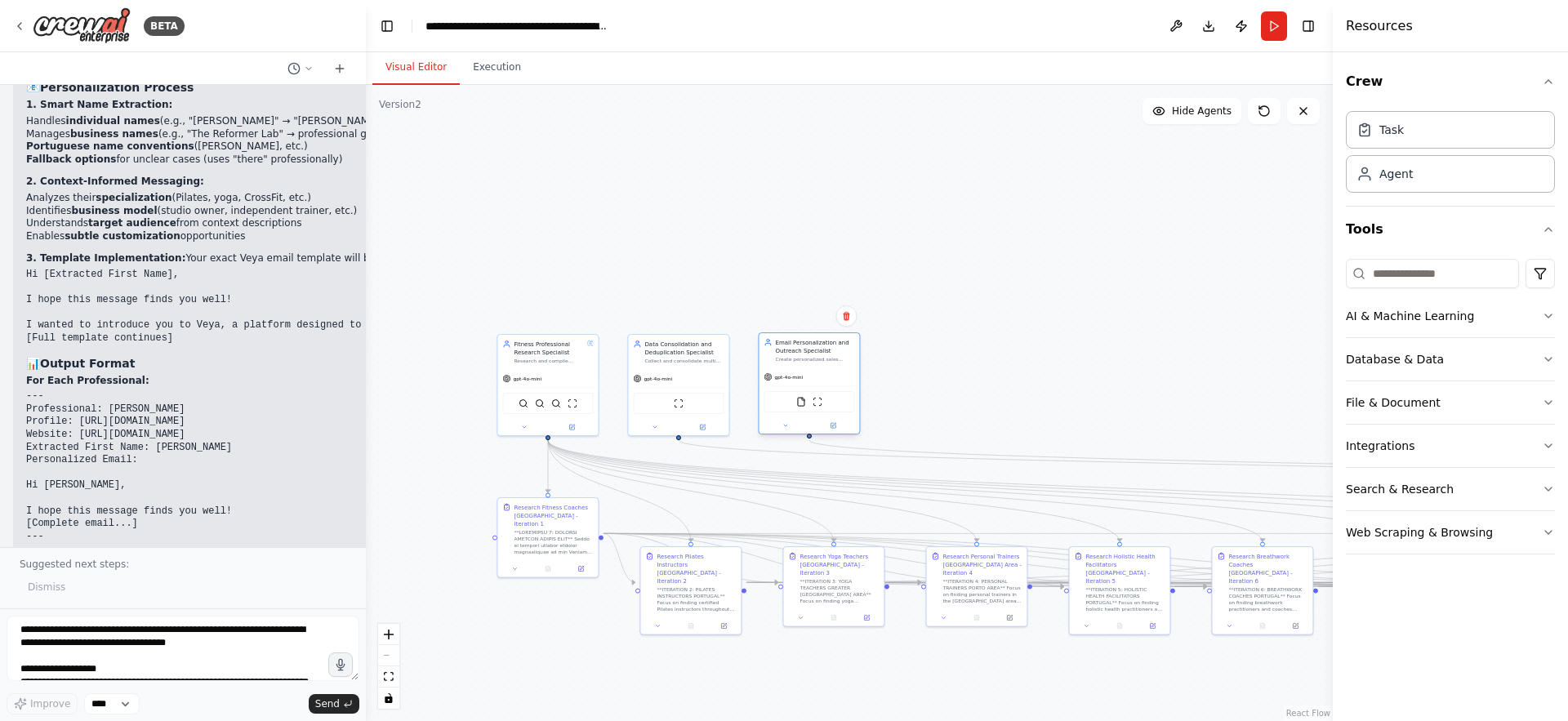
drag, startPoint x: 743, startPoint y: 108, endPoint x: 764, endPoint y: 396, distance: 288.8
click at [764, 396] on div "FileReadTool ScrapeWebsiteTool" at bounding box center [809, 401] width 90 height 22
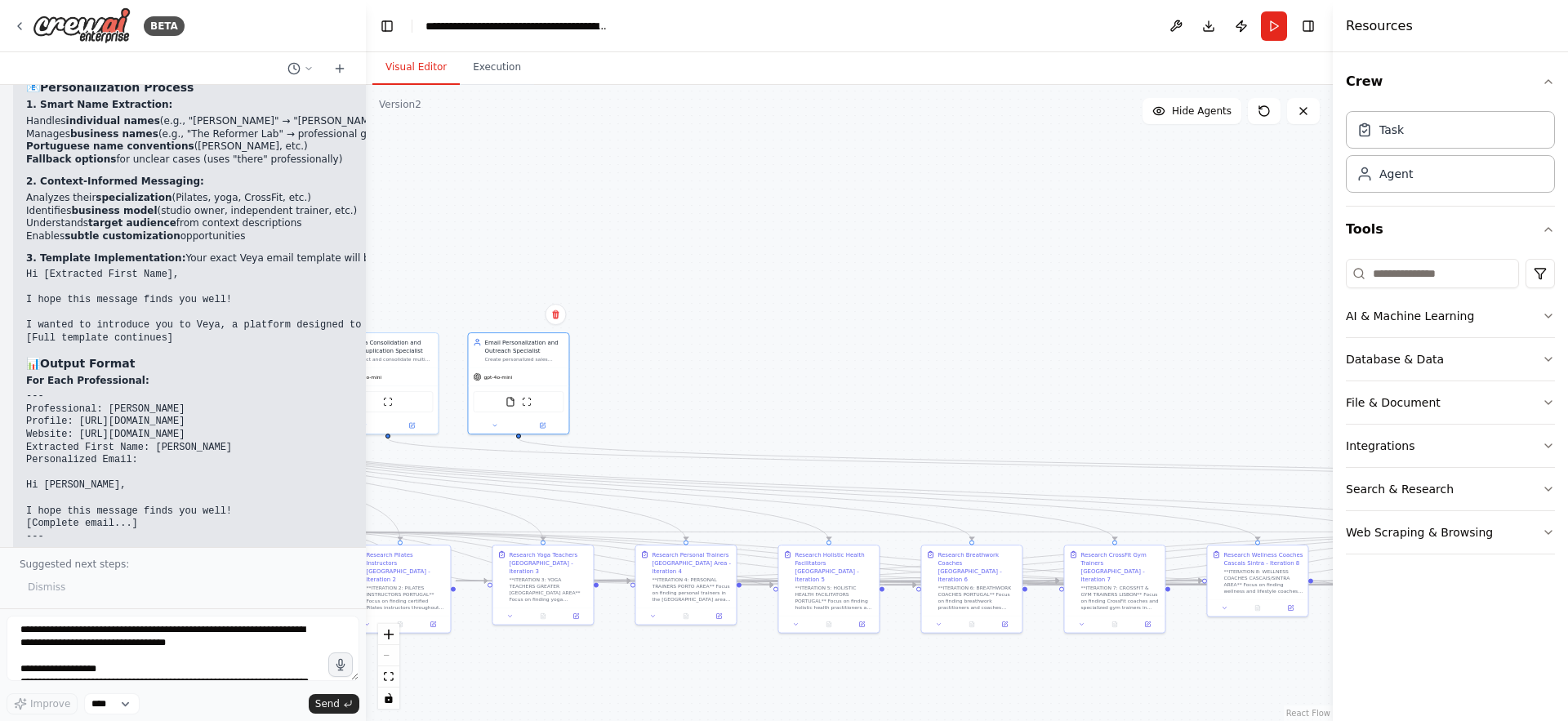
drag, startPoint x: 1158, startPoint y: 409, endPoint x: 771, endPoint y: 405, distance: 387.0
click at [771, 405] on div ".deletable-edge-delete-btn { width: 20px; height: 20px; border: 0px solid #ffff…" at bounding box center [849, 402] width 967 height 636
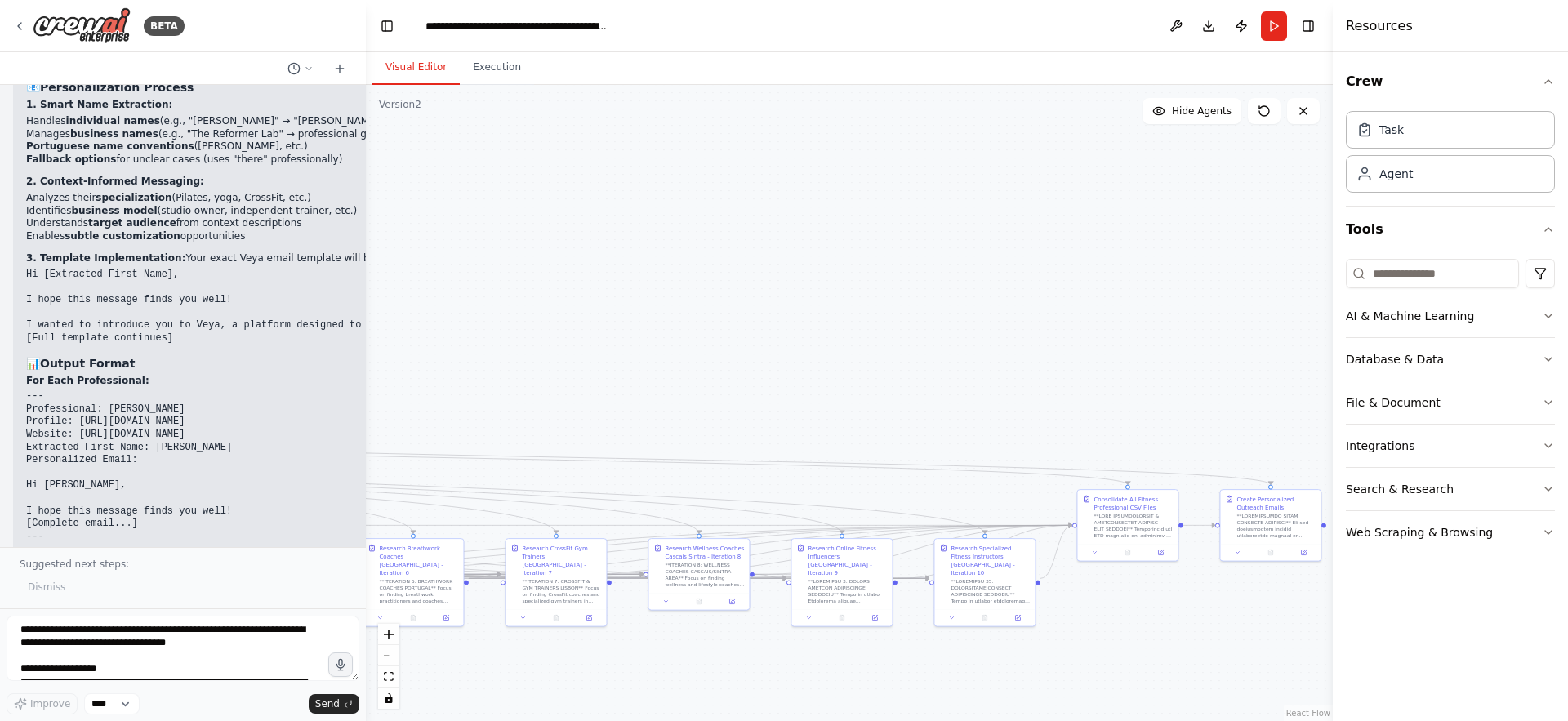
drag, startPoint x: 1213, startPoint y: 399, endPoint x: 751, endPoint y: 395, distance: 462.0
click at [751, 395] on div ".deletable-edge-delete-btn { width: 20px; height: 20px; border: 0px solid #ffff…" at bounding box center [849, 402] width 967 height 636
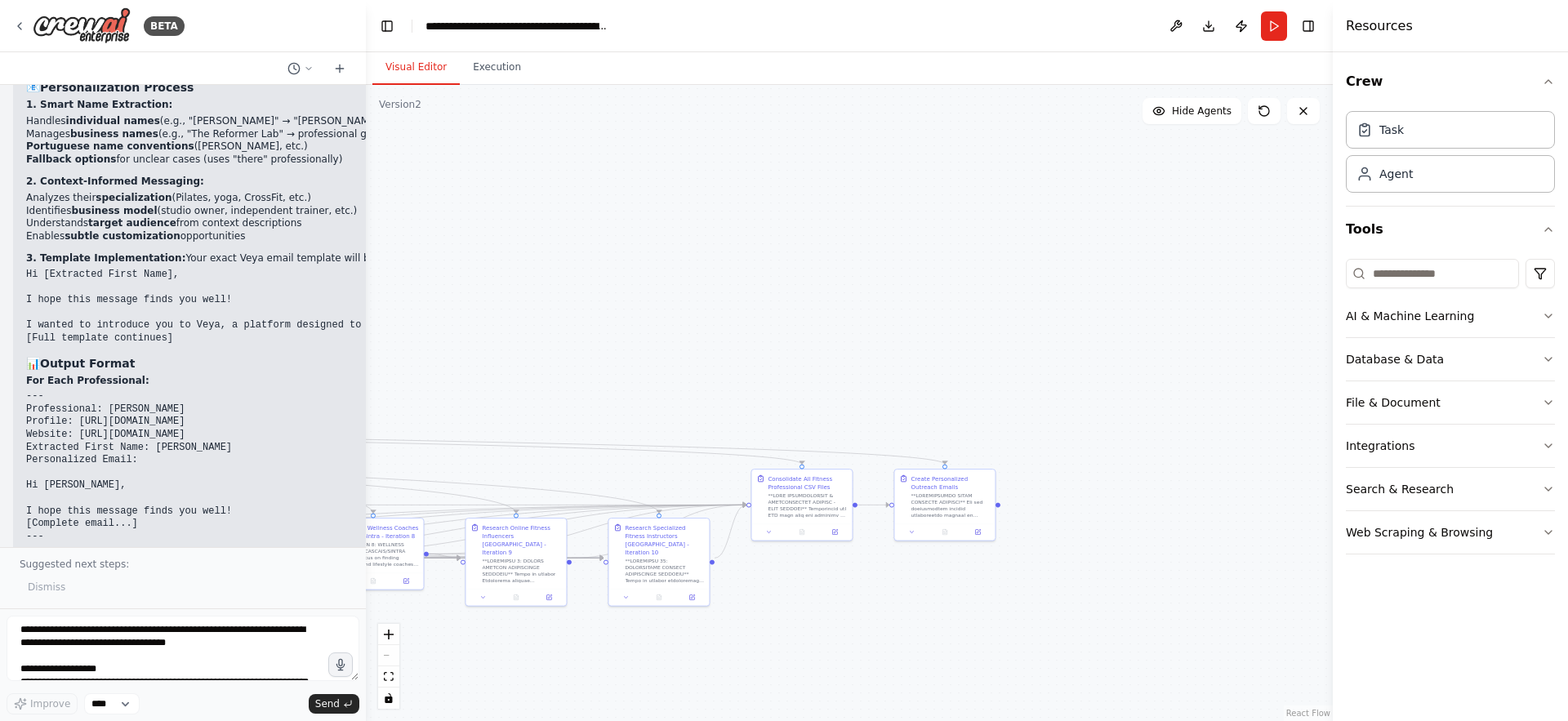
drag, startPoint x: 1259, startPoint y: 421, endPoint x: 933, endPoint y: 401, distance: 326.6
click at [933, 401] on div ".deletable-edge-delete-btn { width: 20px; height: 20px; border: 0px solid #ffff…" at bounding box center [849, 402] width 967 height 636
click at [1274, 36] on button "Run" at bounding box center [1275, 25] width 26 height 29
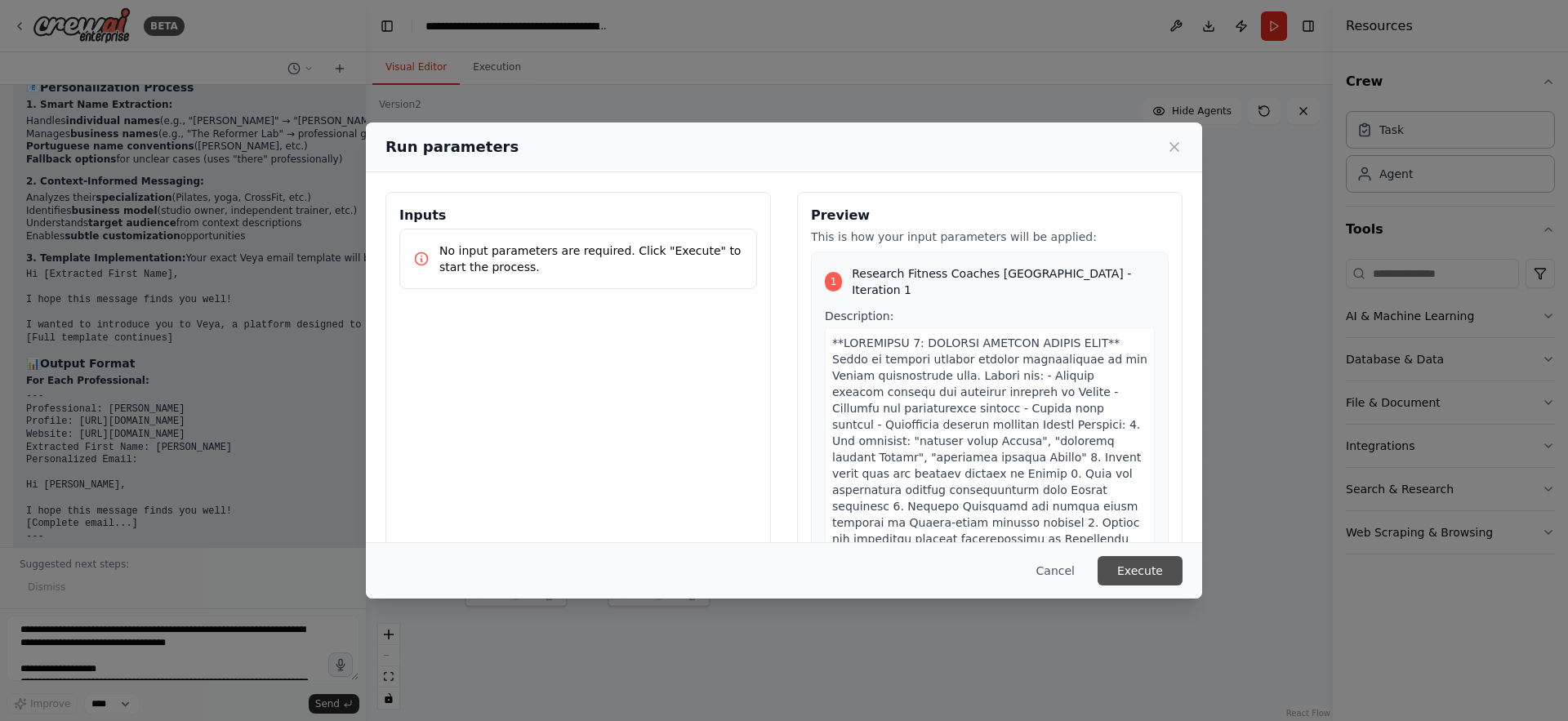
click at [1142, 562] on button "Execute" at bounding box center [1140, 570] width 85 height 29
